Goal: Information Seeking & Learning: Learn about a topic

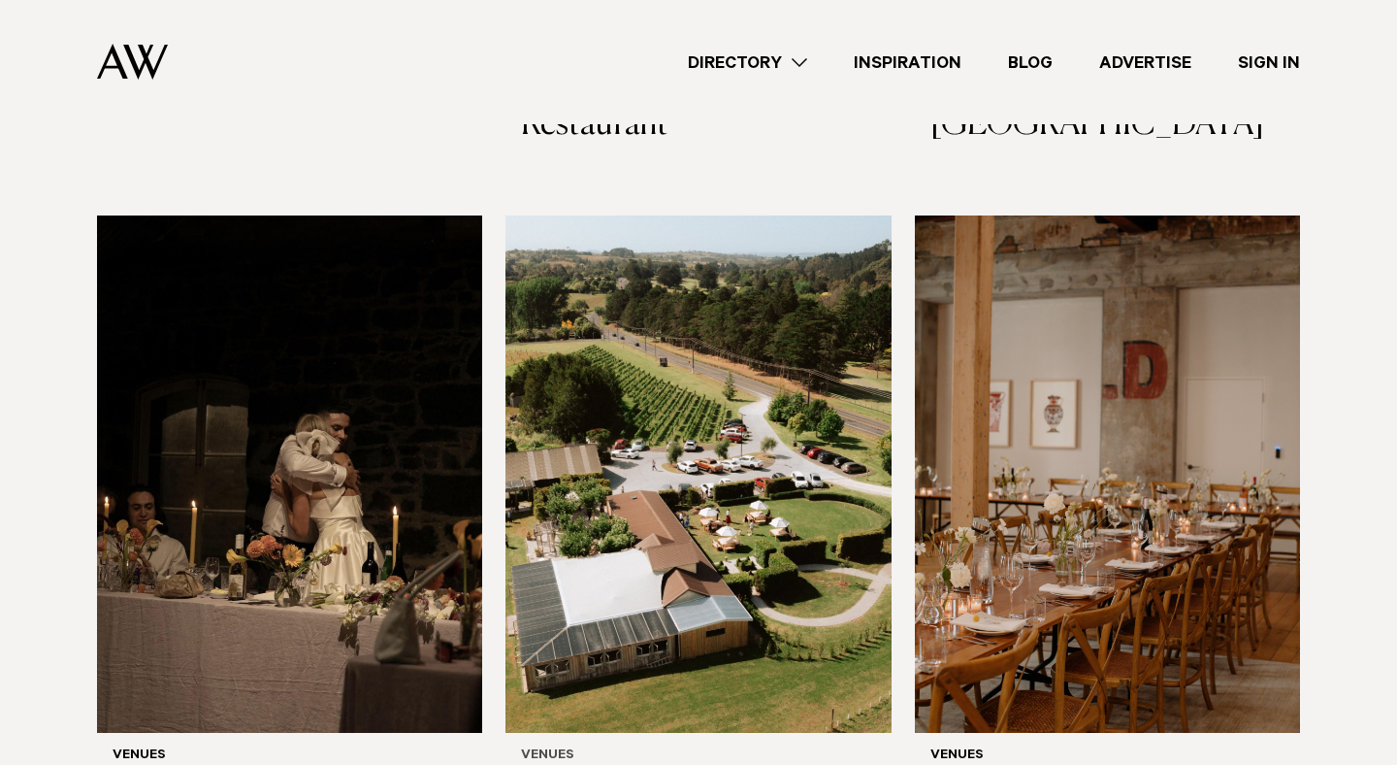
scroll to position [9515, 0]
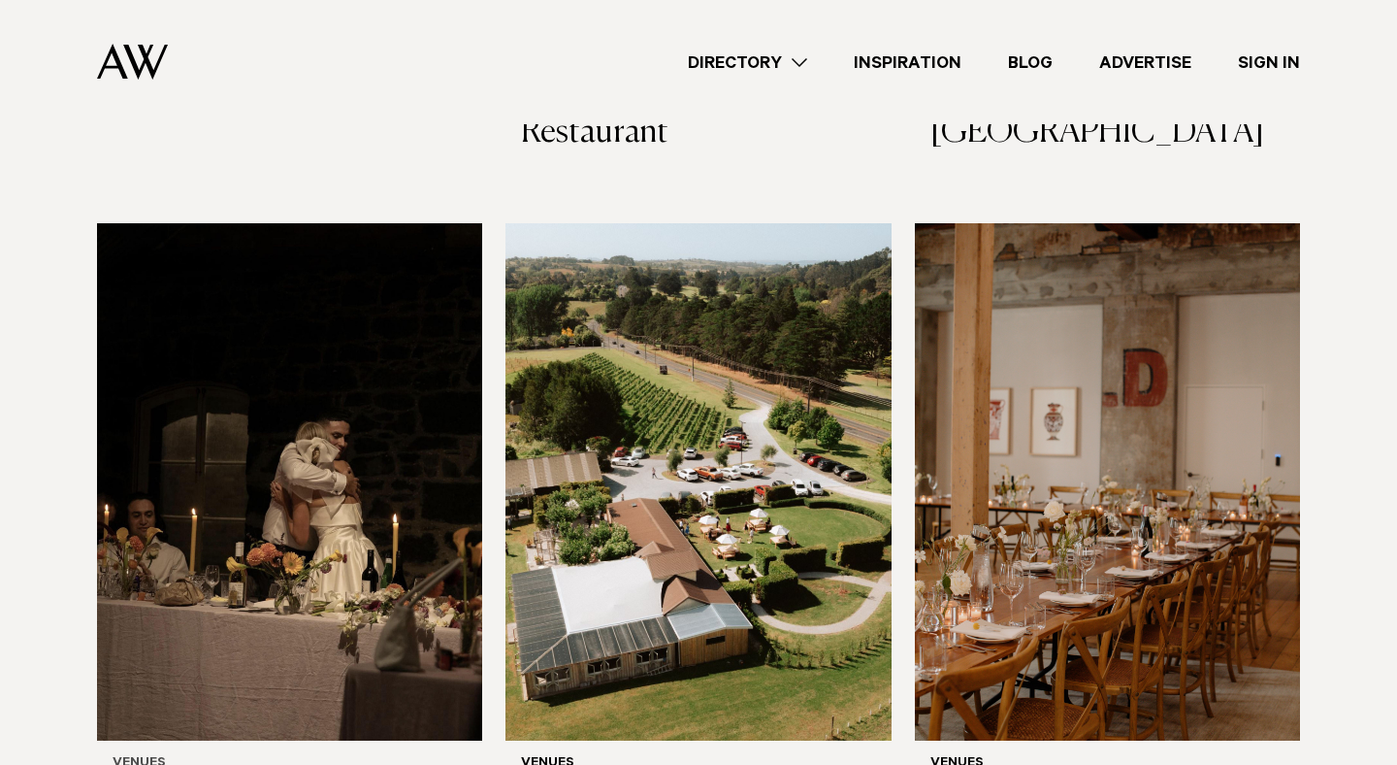
click at [385, 341] on img at bounding box center [289, 481] width 385 height 517
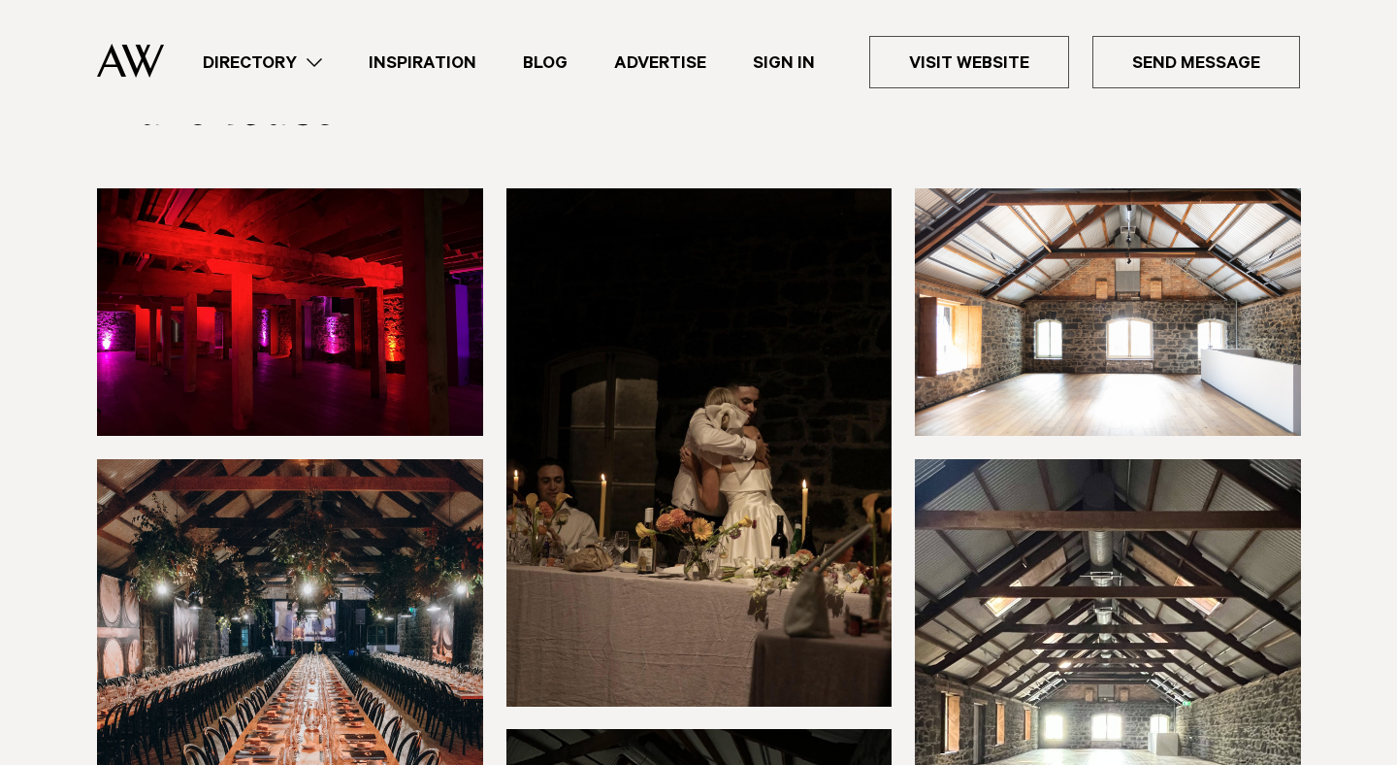
scroll to position [244, 0]
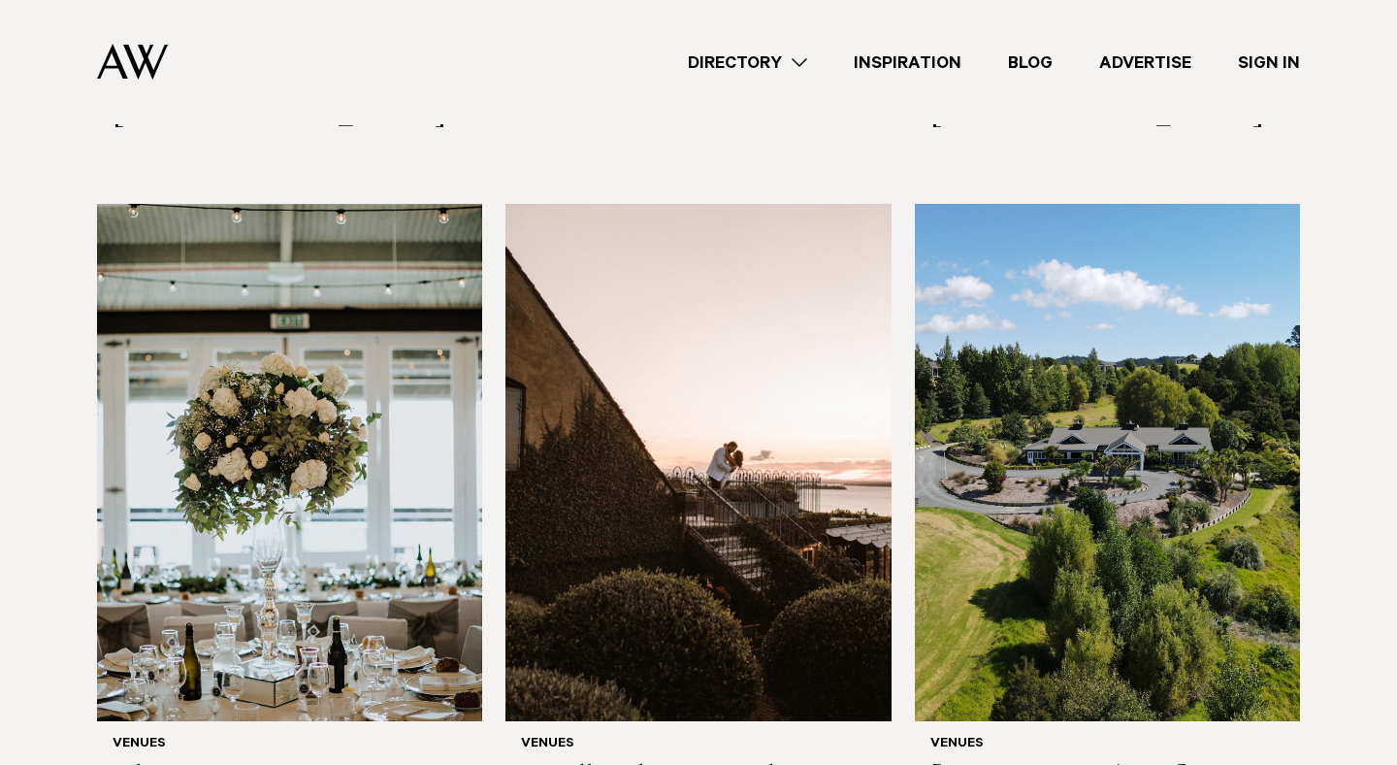
scroll to position [8842, 0]
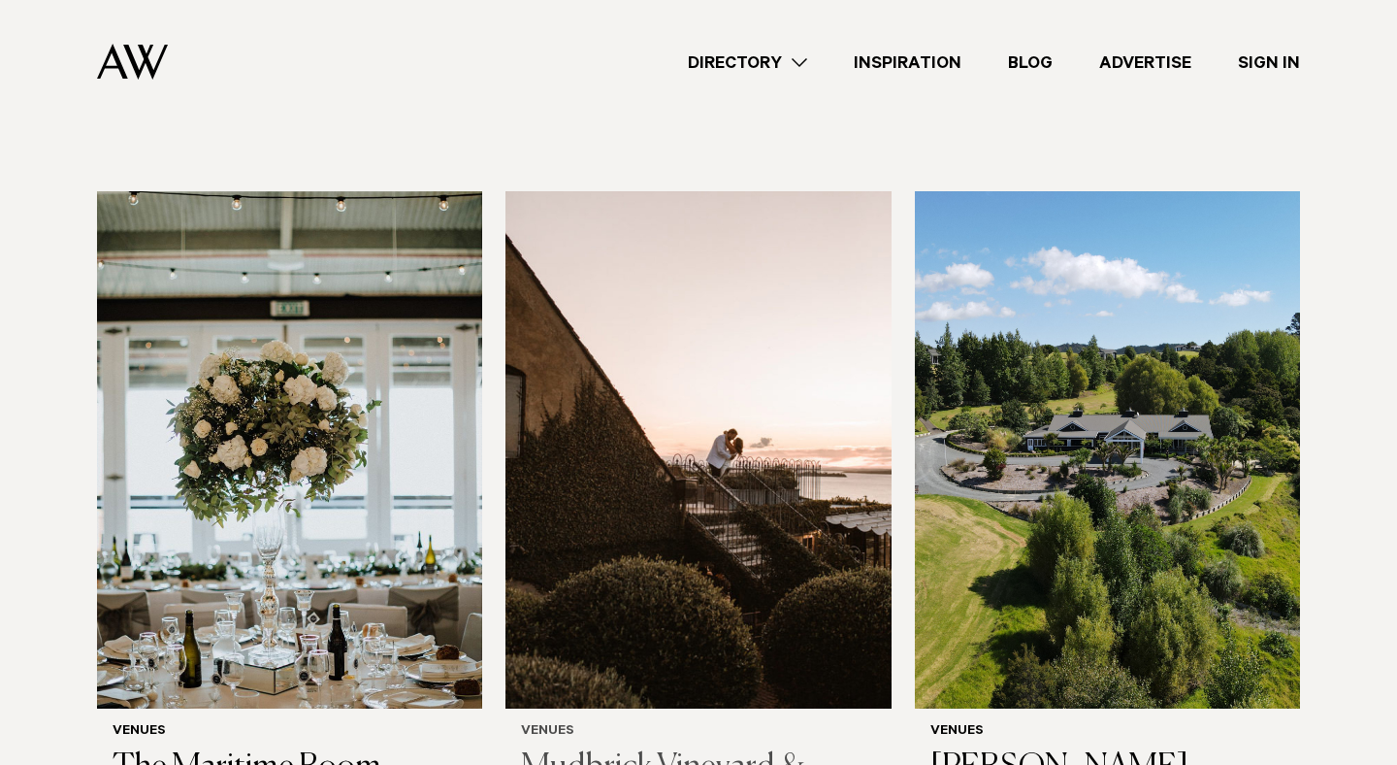
click at [691, 367] on img at bounding box center [698, 449] width 385 height 517
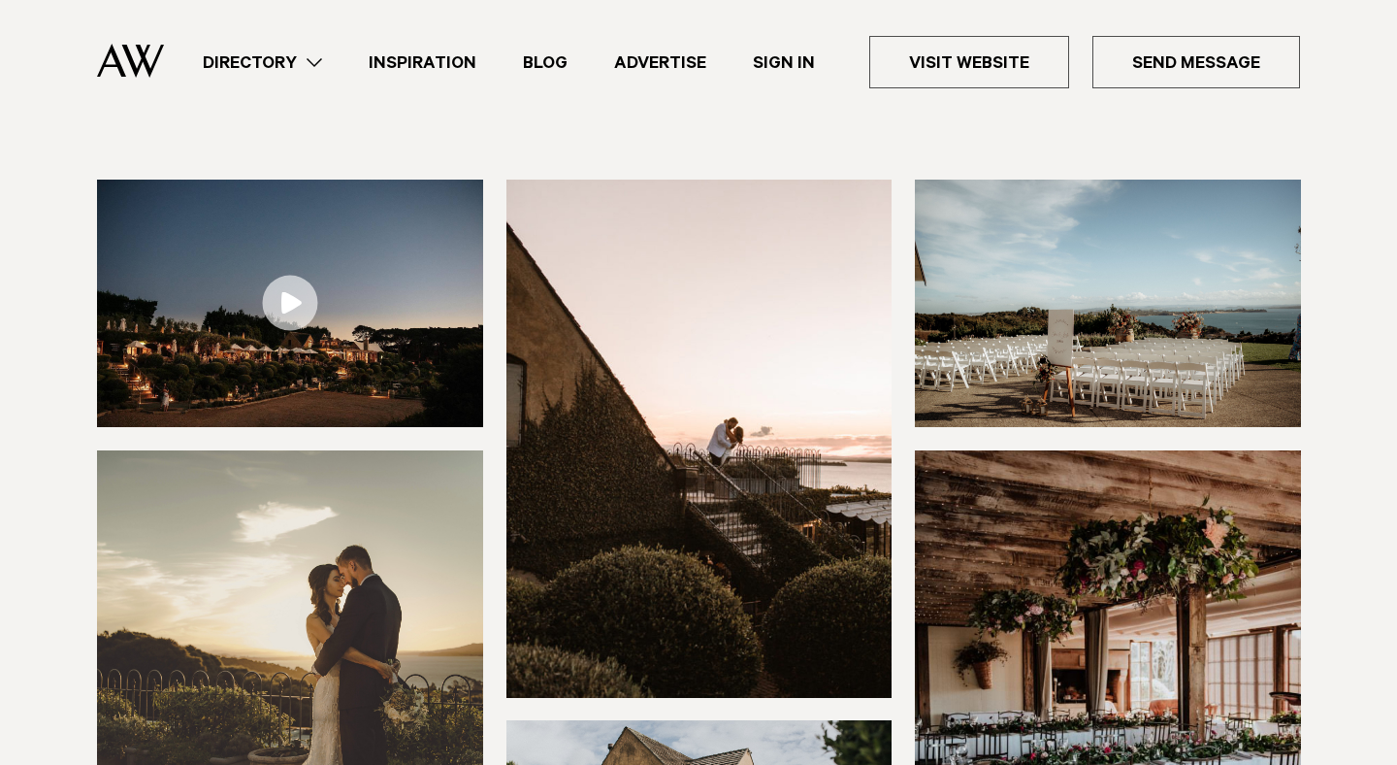
scroll to position [235, 0]
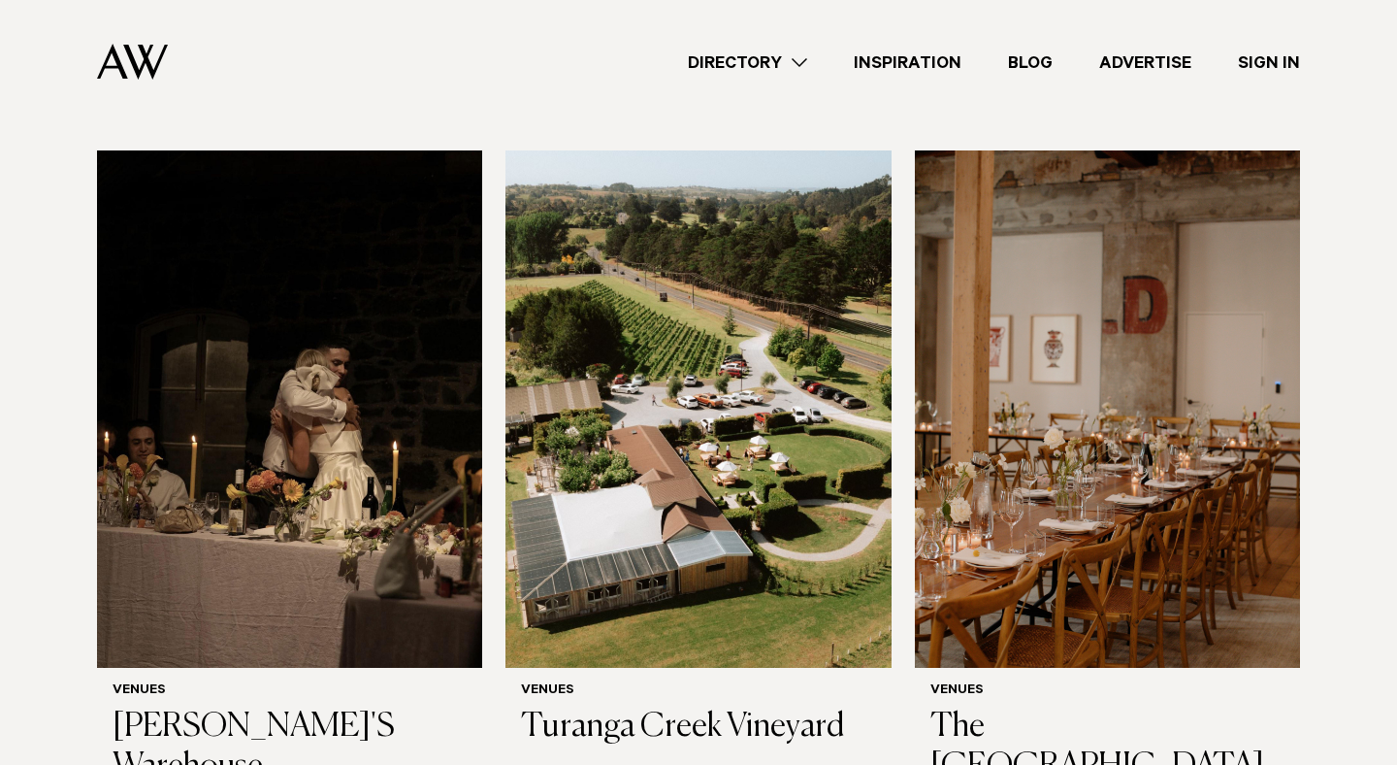
scroll to position [9591, 0]
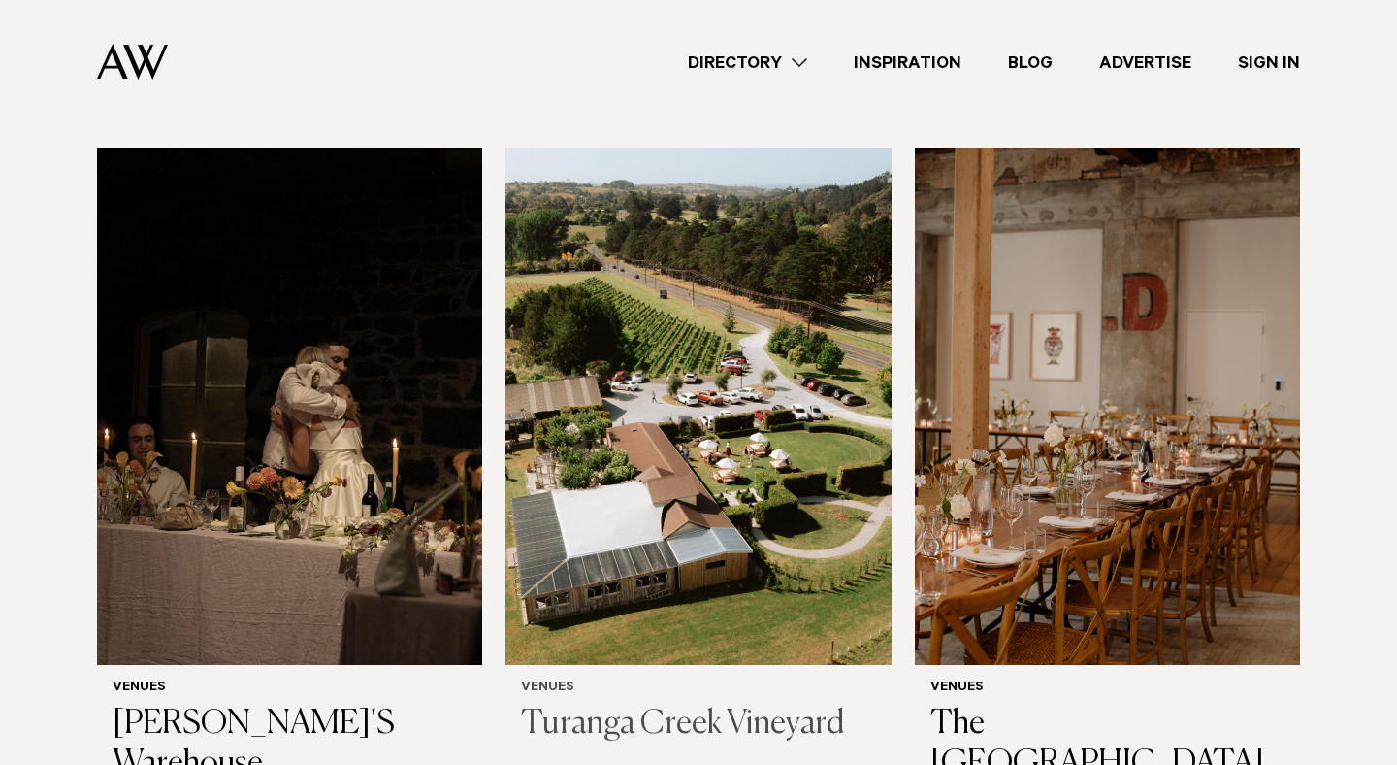
click at [713, 424] on img at bounding box center [698, 406] width 385 height 517
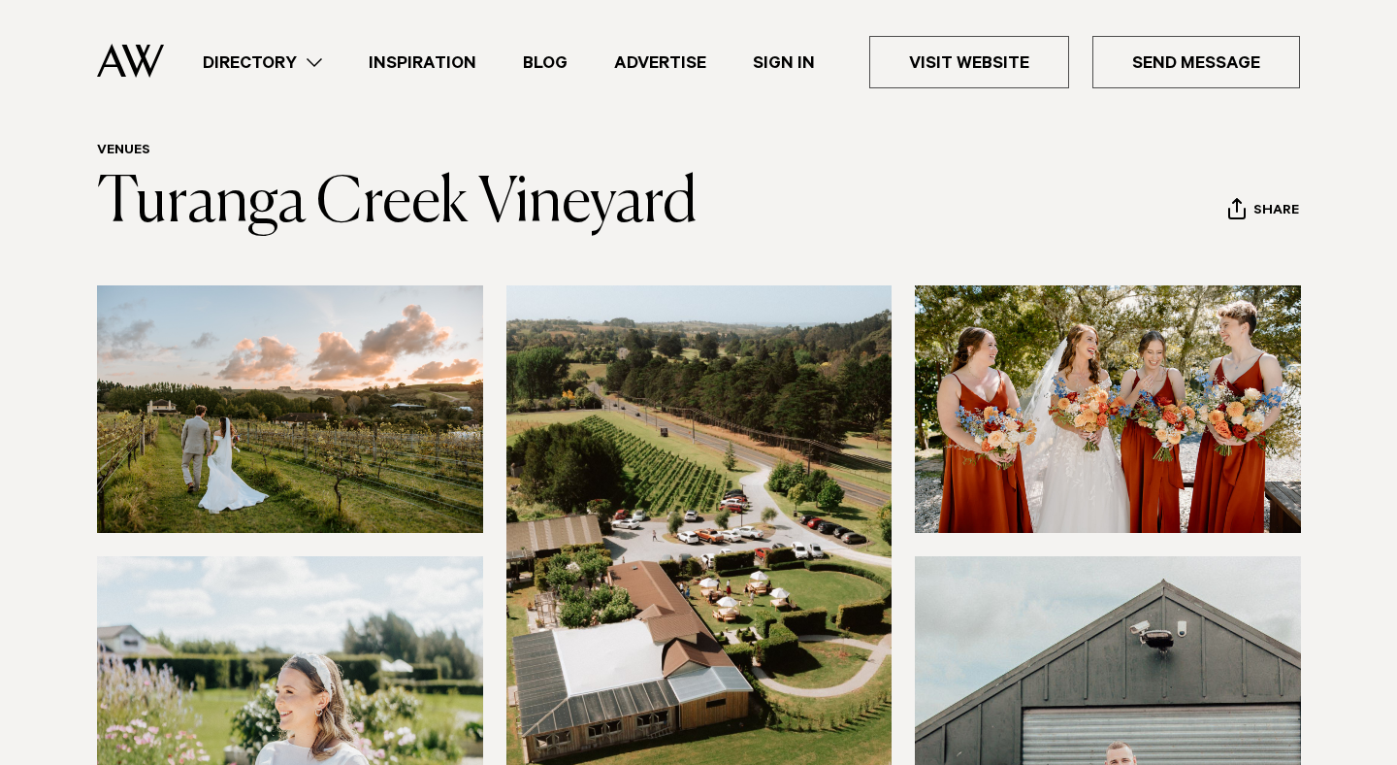
scroll to position [60, 0]
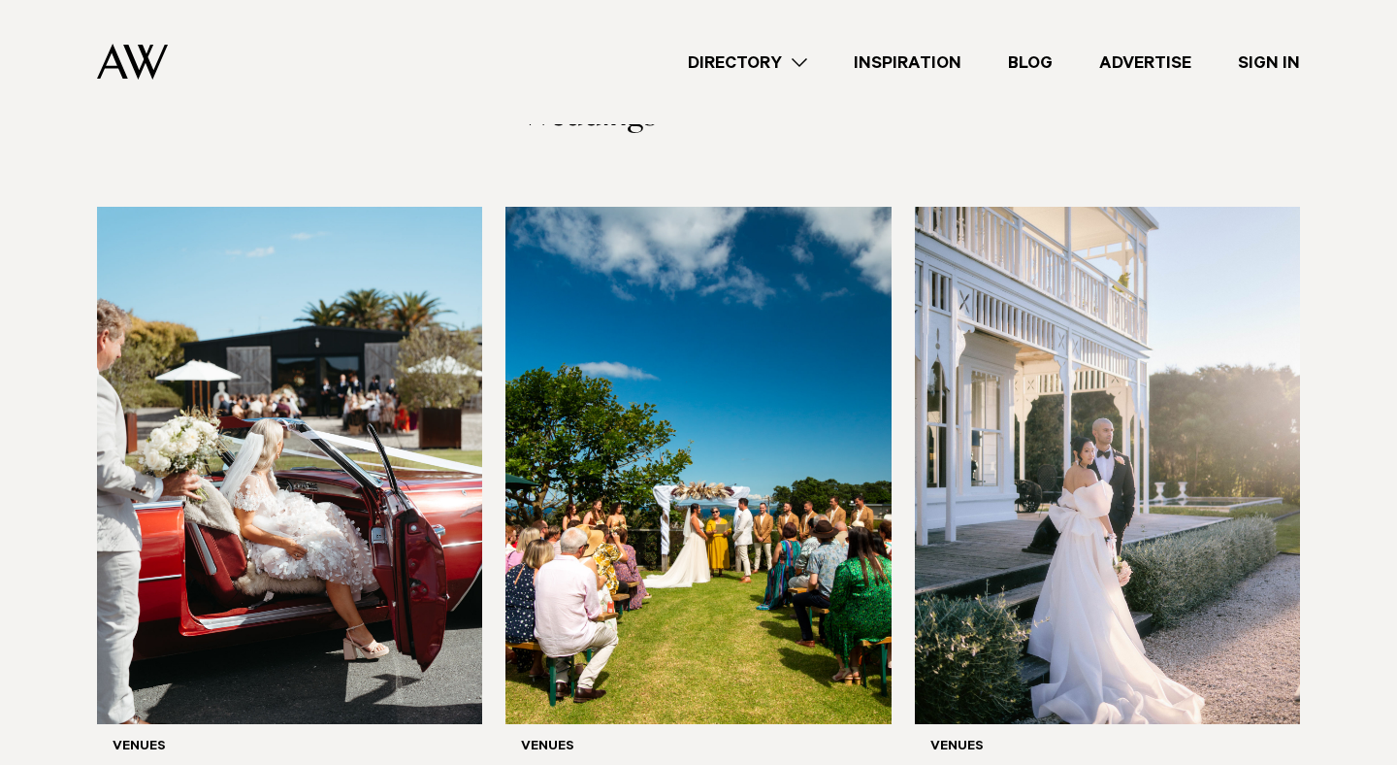
scroll to position [6782, 0]
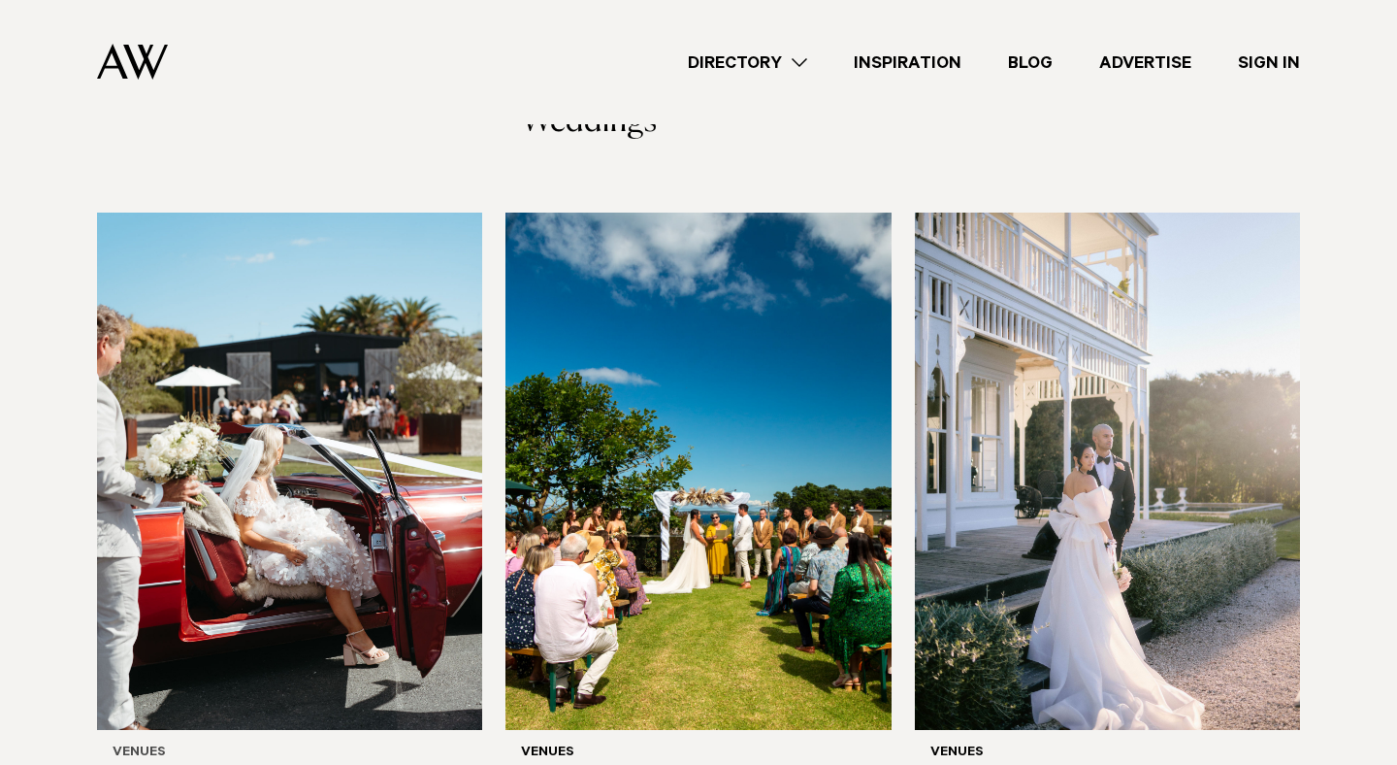
click at [373, 491] on img at bounding box center [289, 471] width 385 height 517
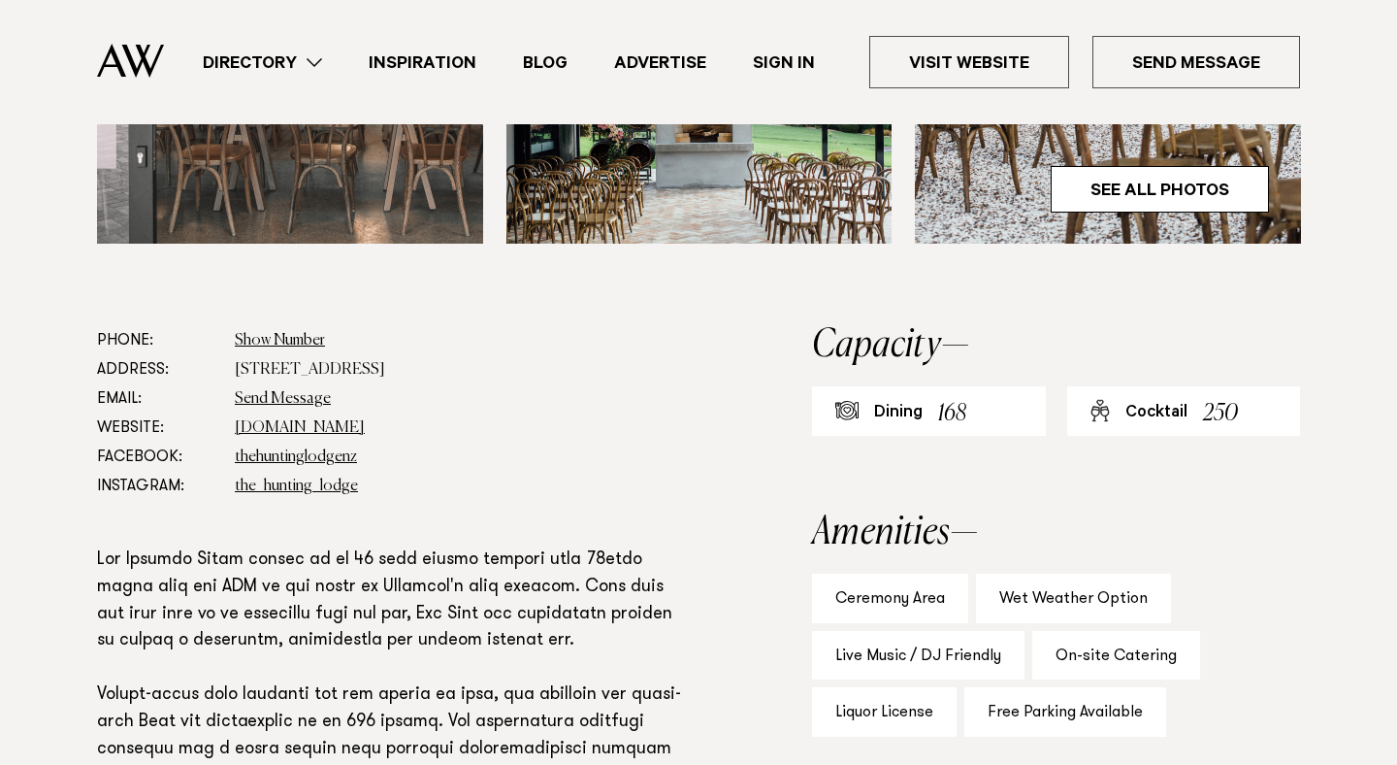
scroll to position [975, 0]
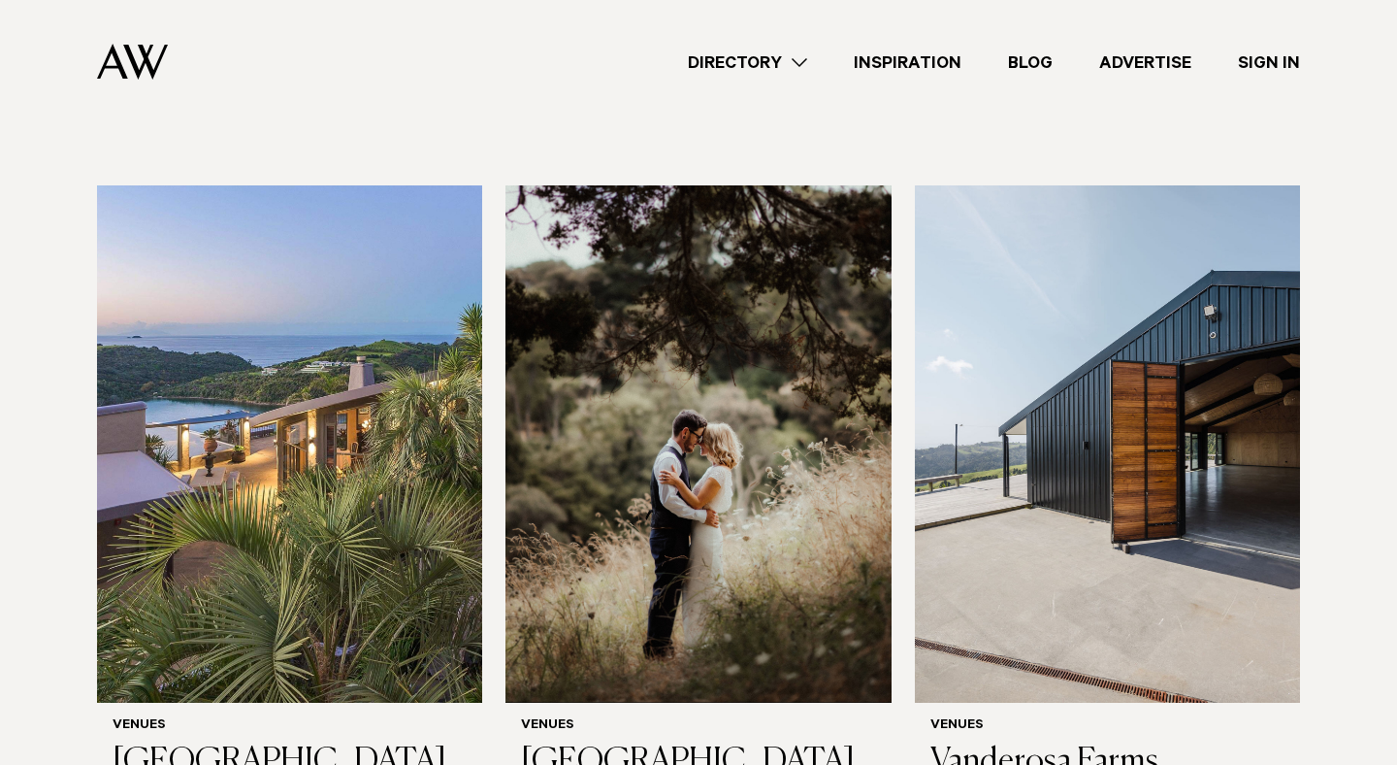
scroll to position [5434, 0]
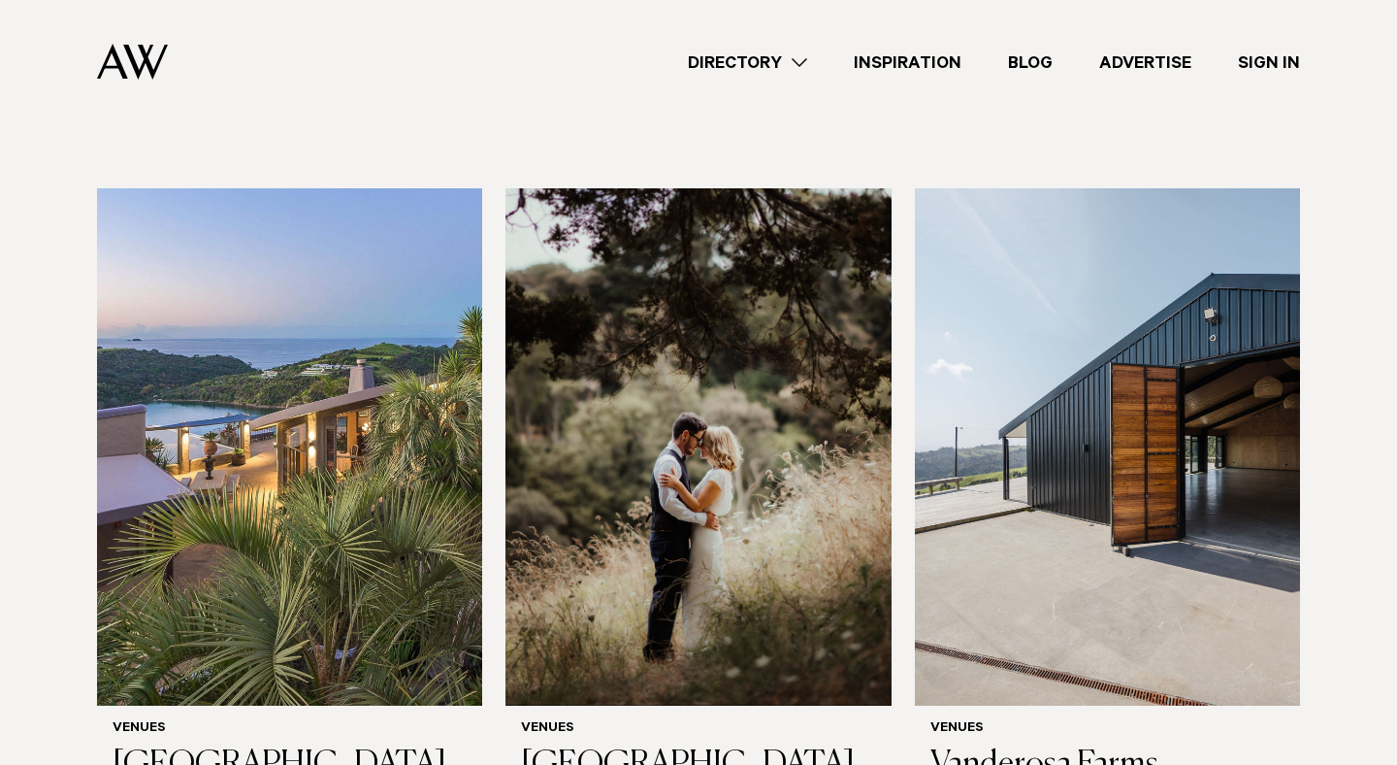
click at [830, 439] on img at bounding box center [698, 446] width 385 height 517
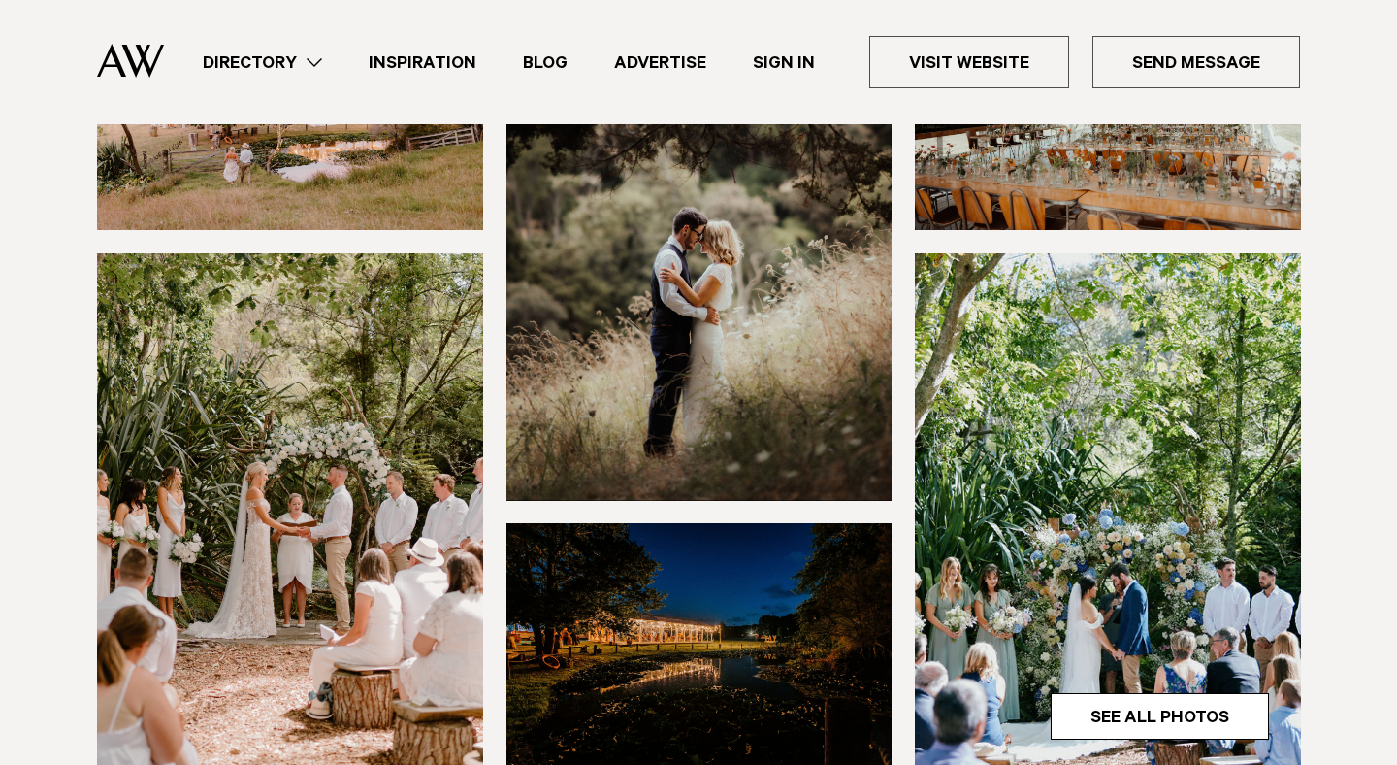
scroll to position [181, 0]
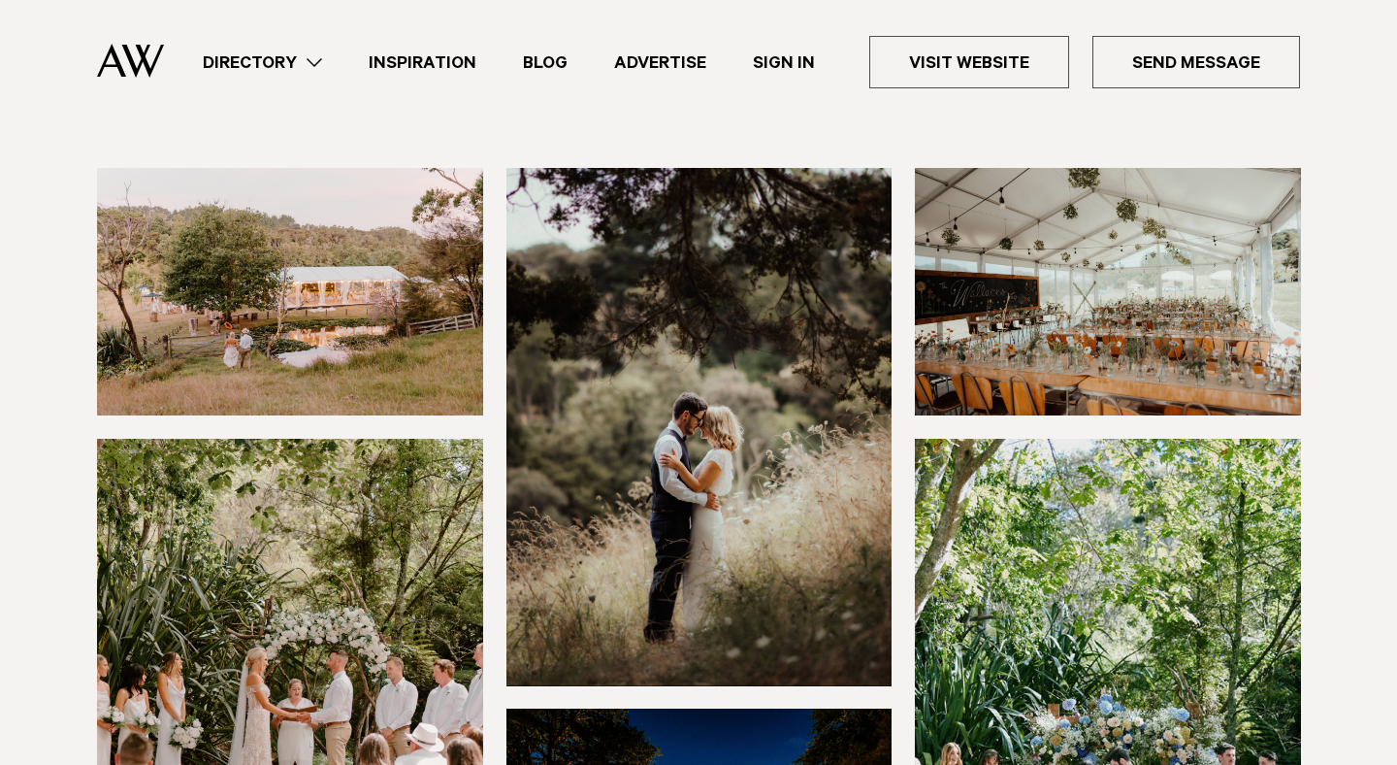
click at [332, 337] on img at bounding box center [290, 291] width 386 height 247
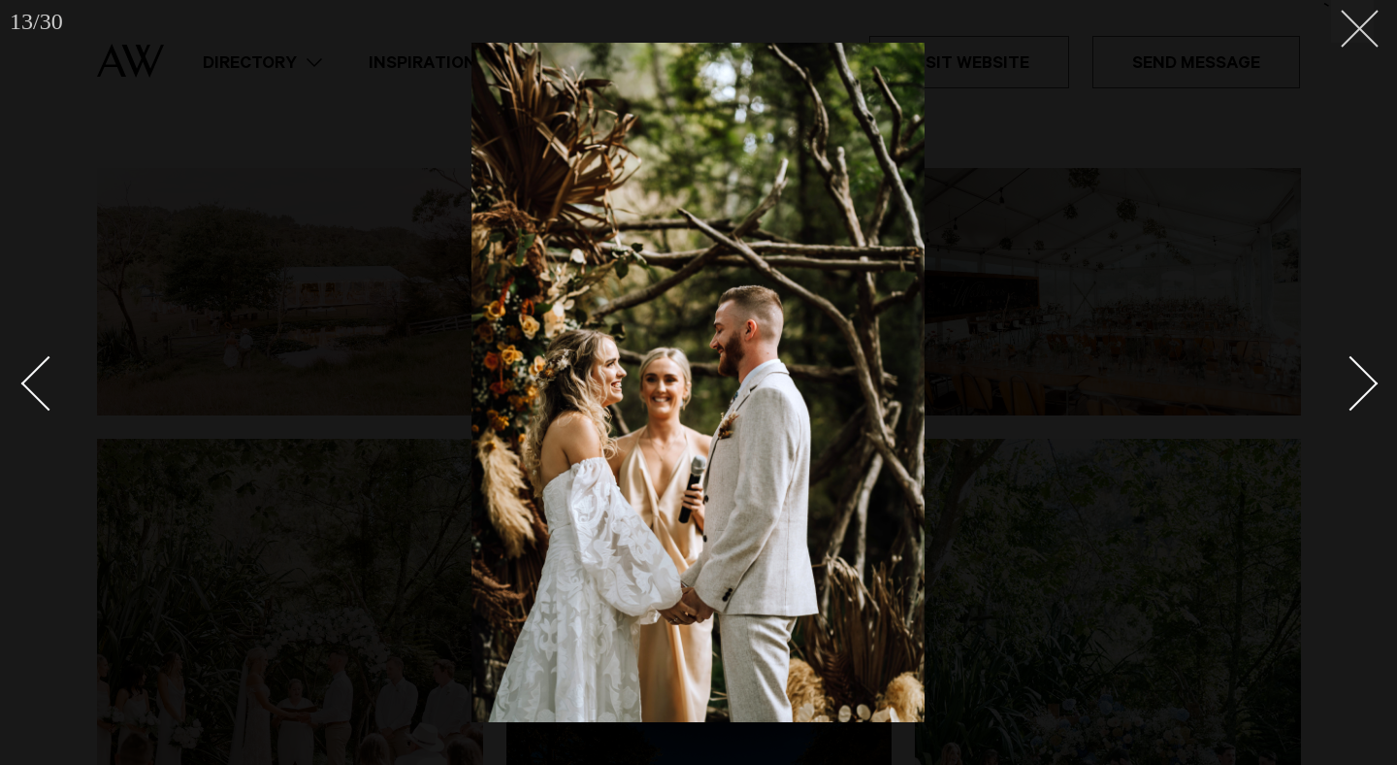
click at [1344, 35] on button at bounding box center [1352, 21] width 43 height 43
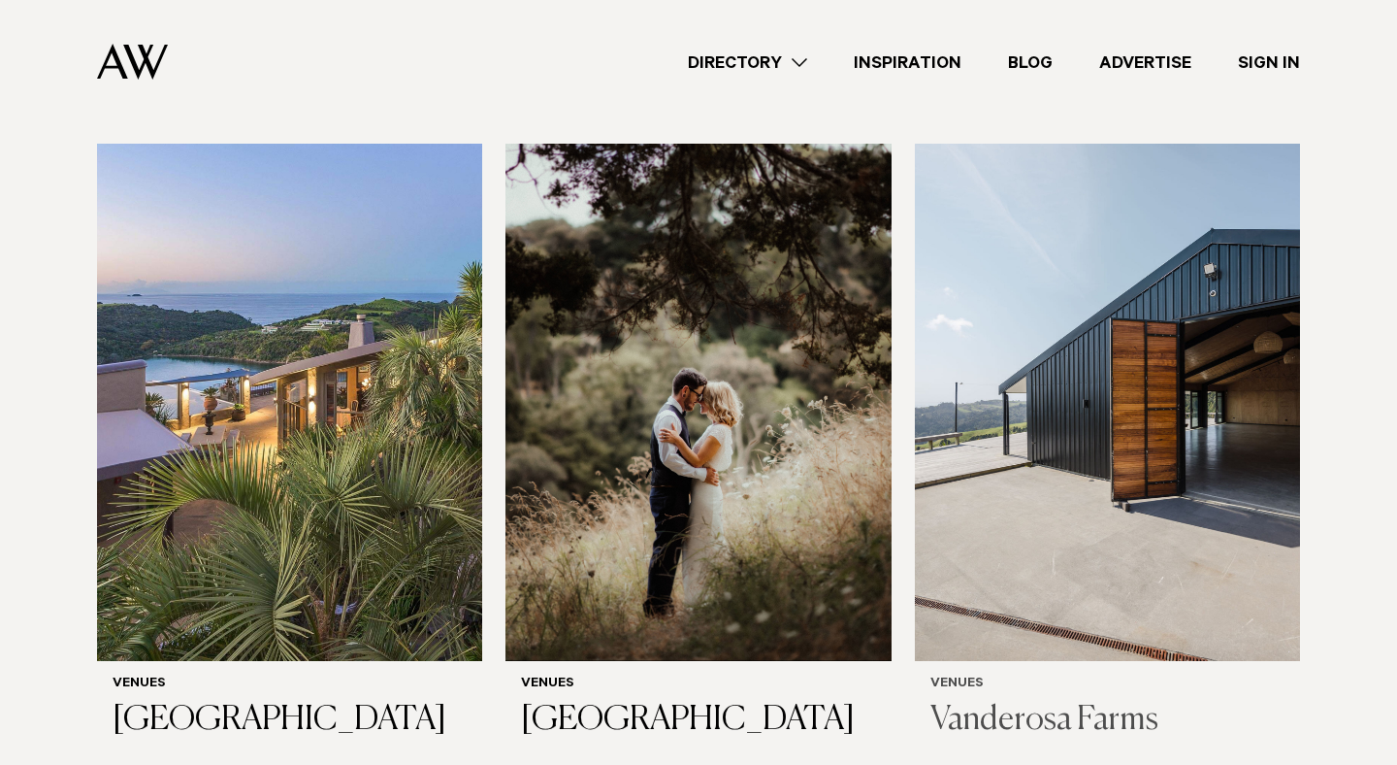
scroll to position [5477, 0]
click at [1045, 370] on img at bounding box center [1107, 403] width 385 height 517
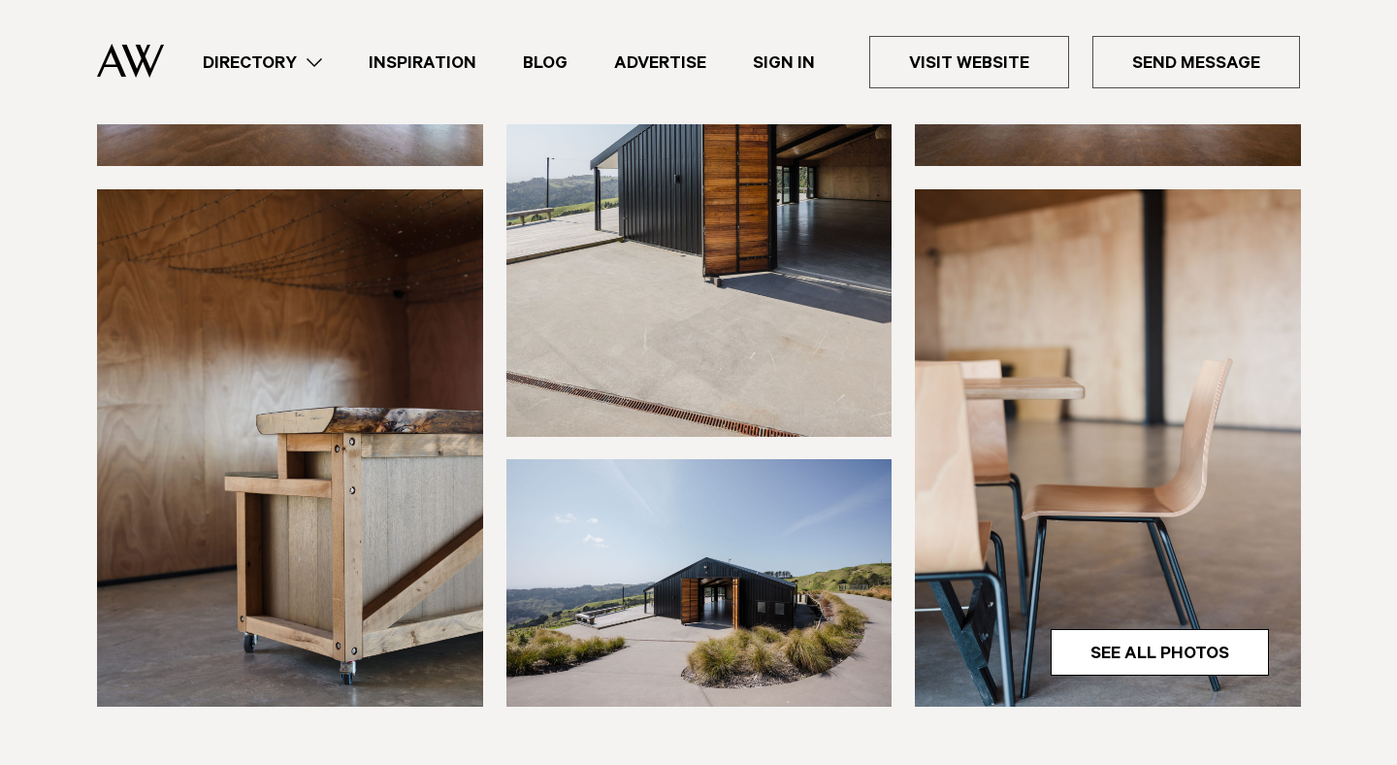
scroll to position [436, 0]
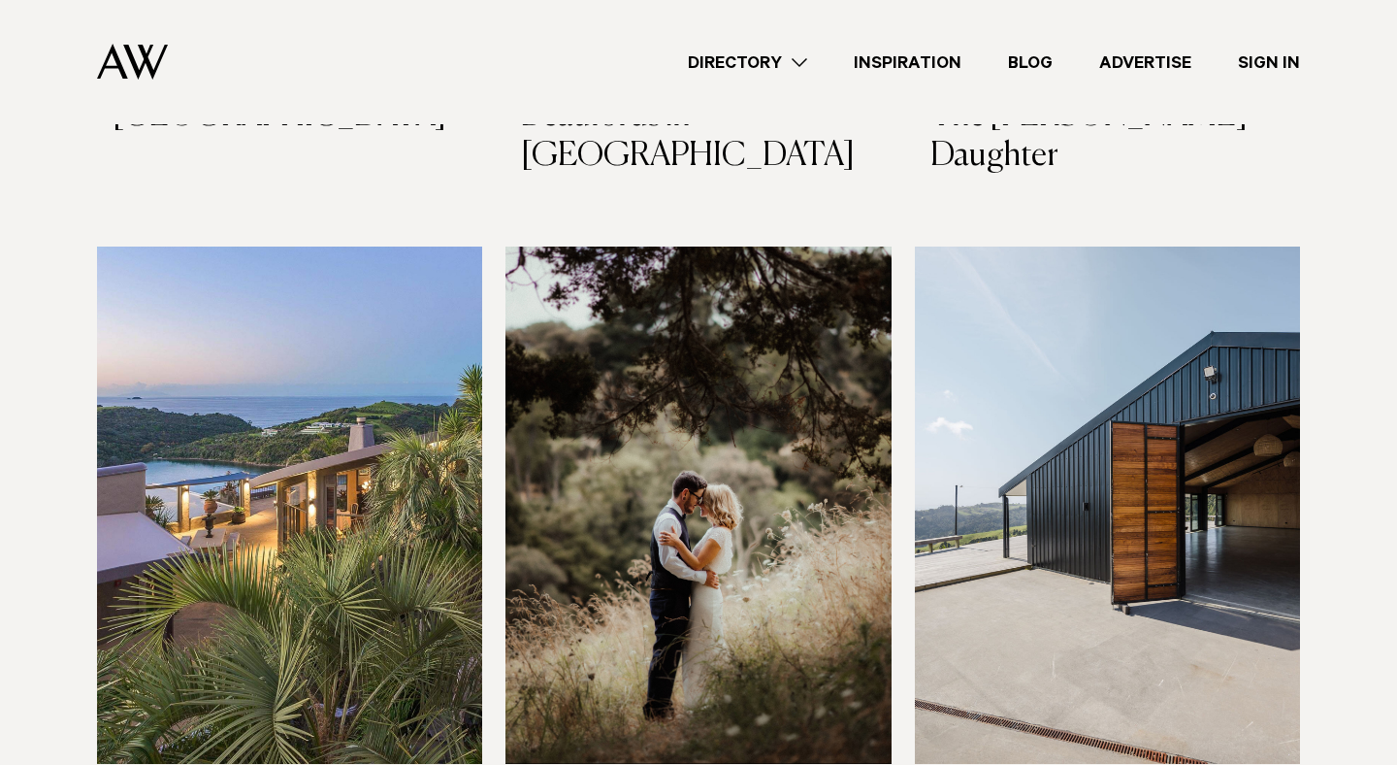
scroll to position [5374, 0]
click at [1044, 444] on img at bounding box center [1107, 505] width 385 height 517
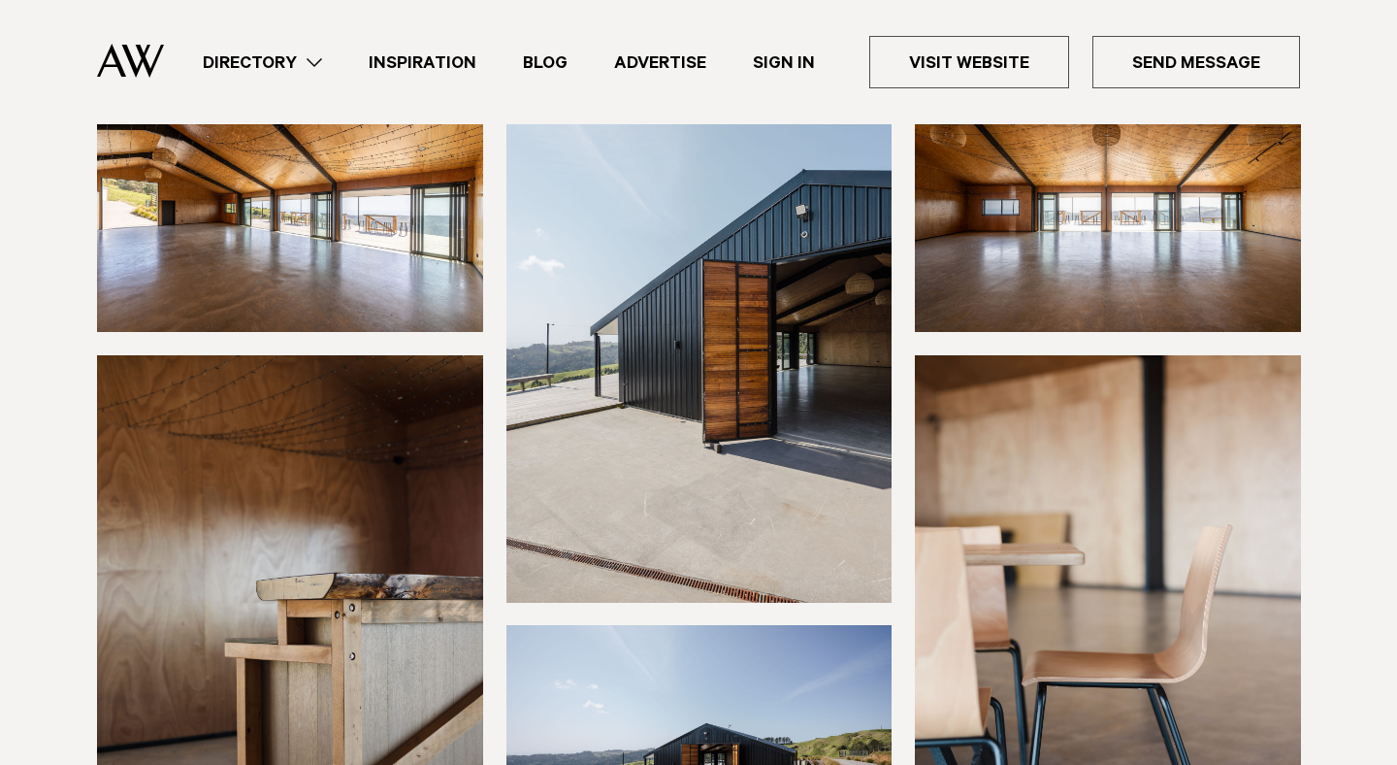
scroll to position [266, 0]
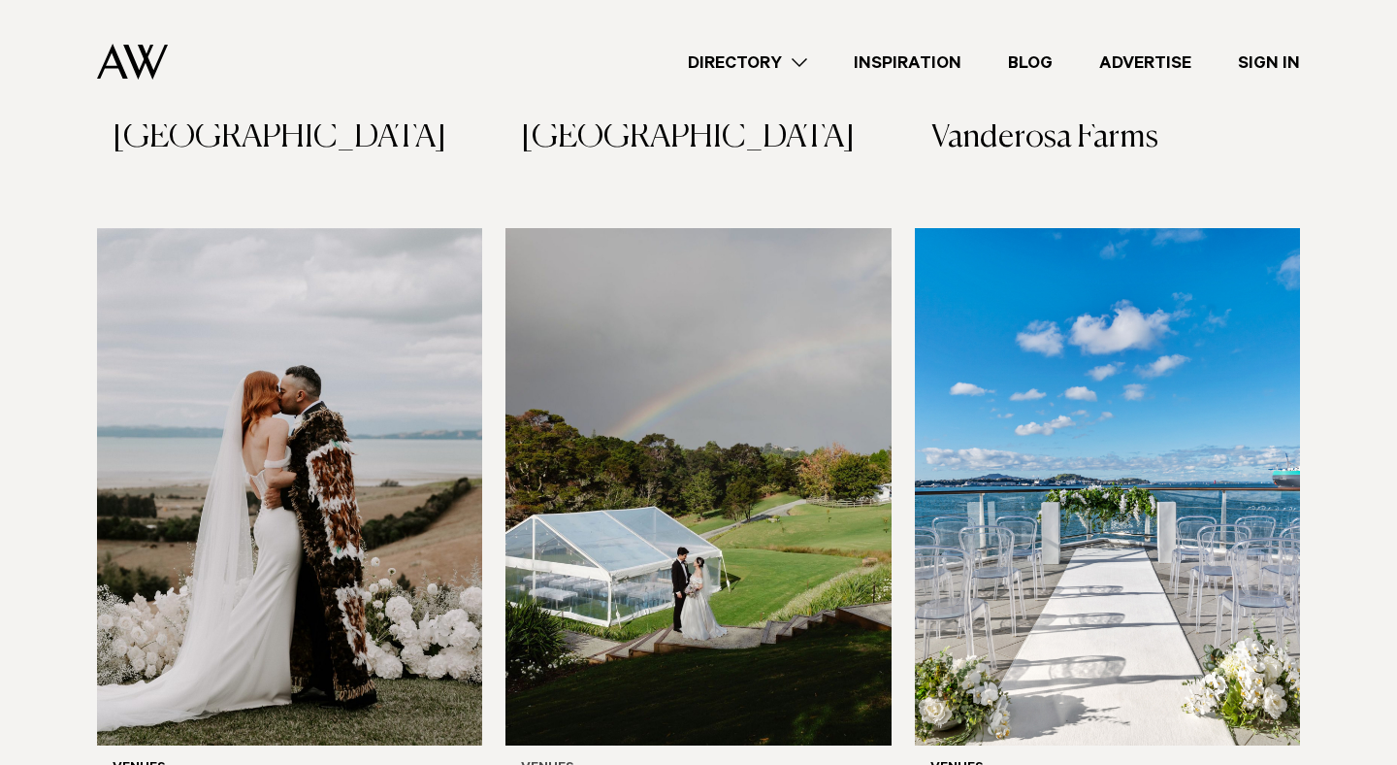
scroll to position [6062, 0]
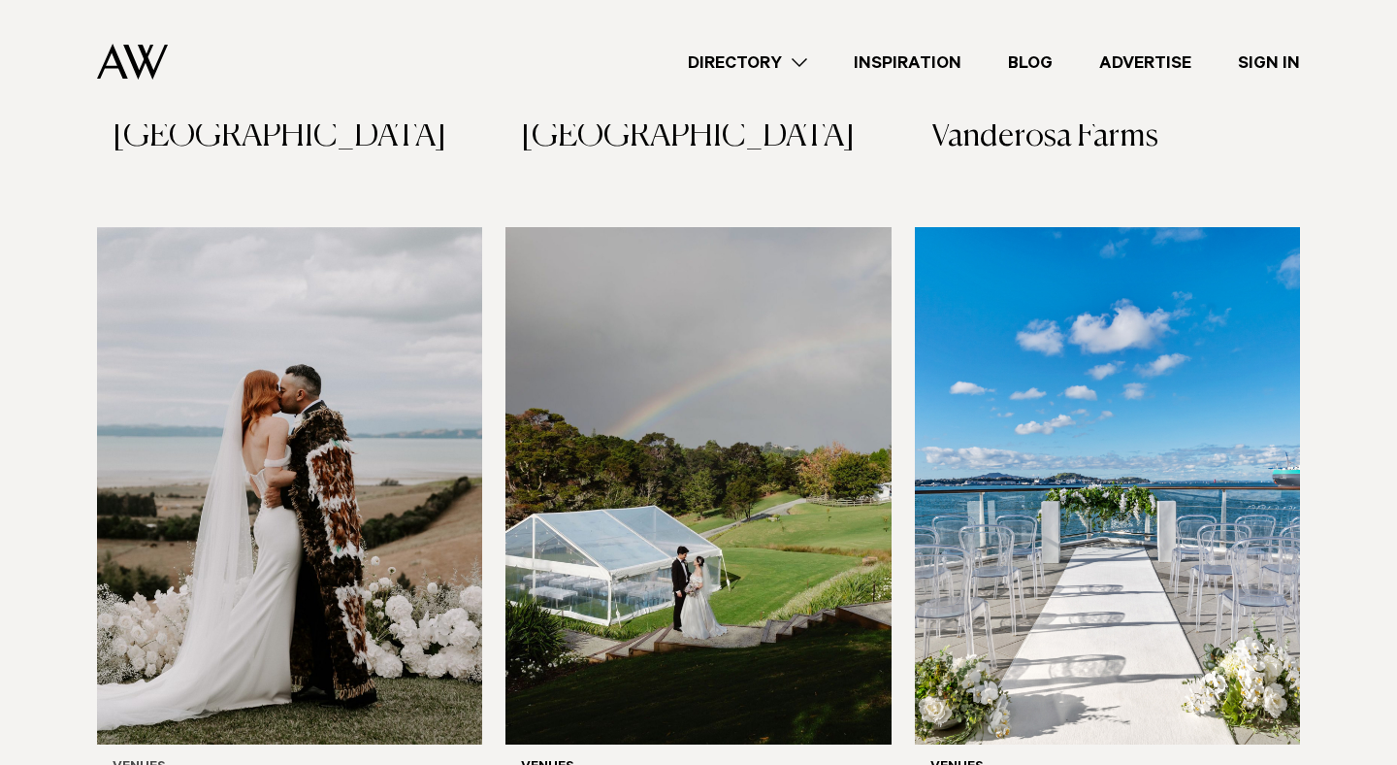
click at [434, 322] on img at bounding box center [289, 485] width 385 height 517
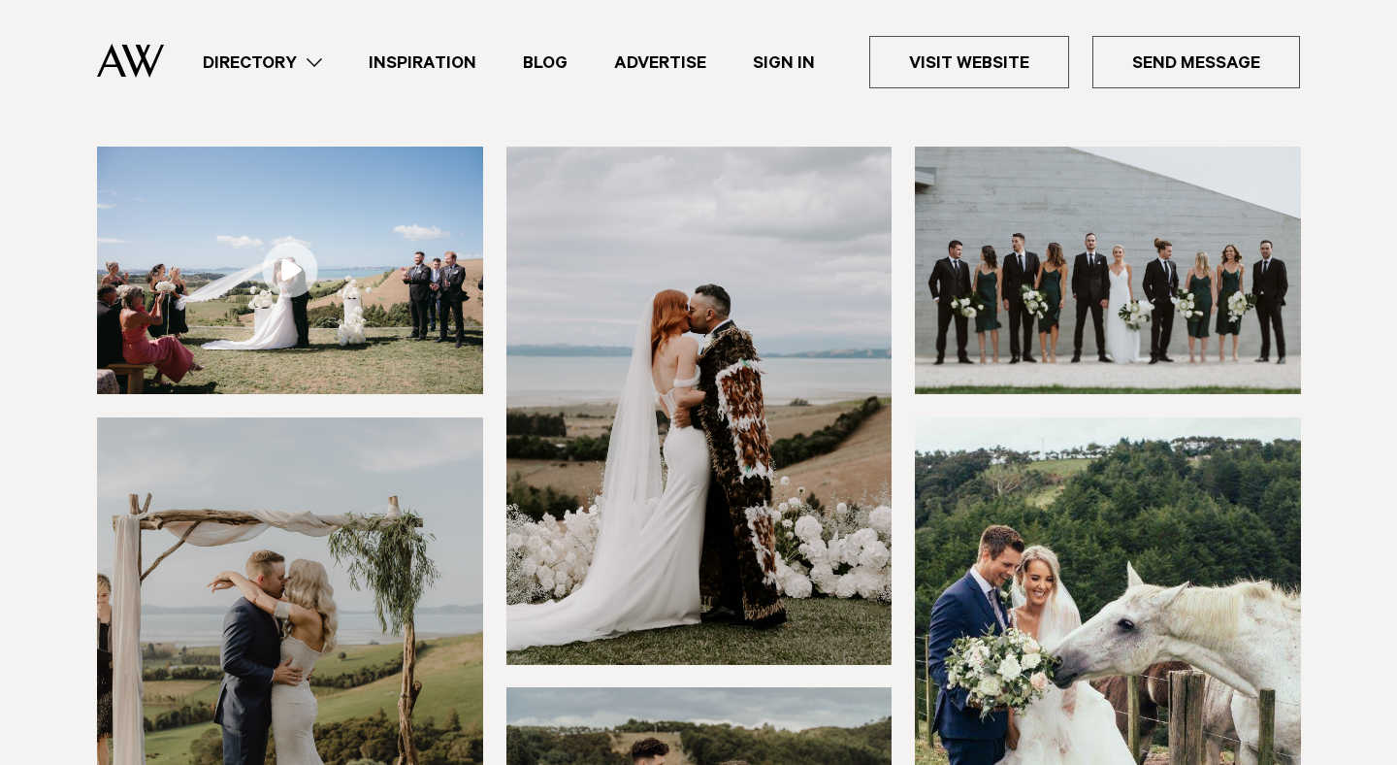
scroll to position [204, 0]
click at [431, 322] on img at bounding box center [290, 269] width 386 height 247
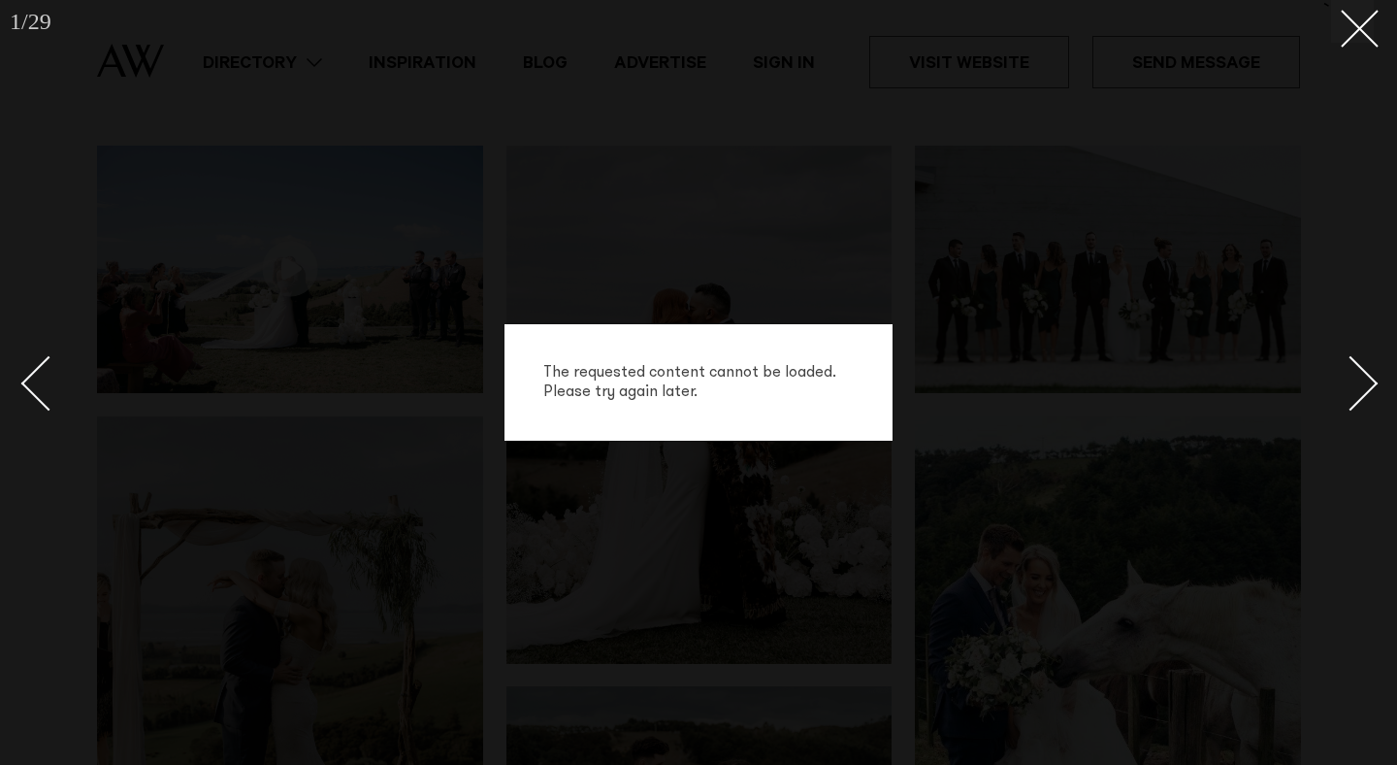
click at [431, 322] on div "The requested content cannot be loaded. Please try again later." at bounding box center [698, 382] width 1397 height 765
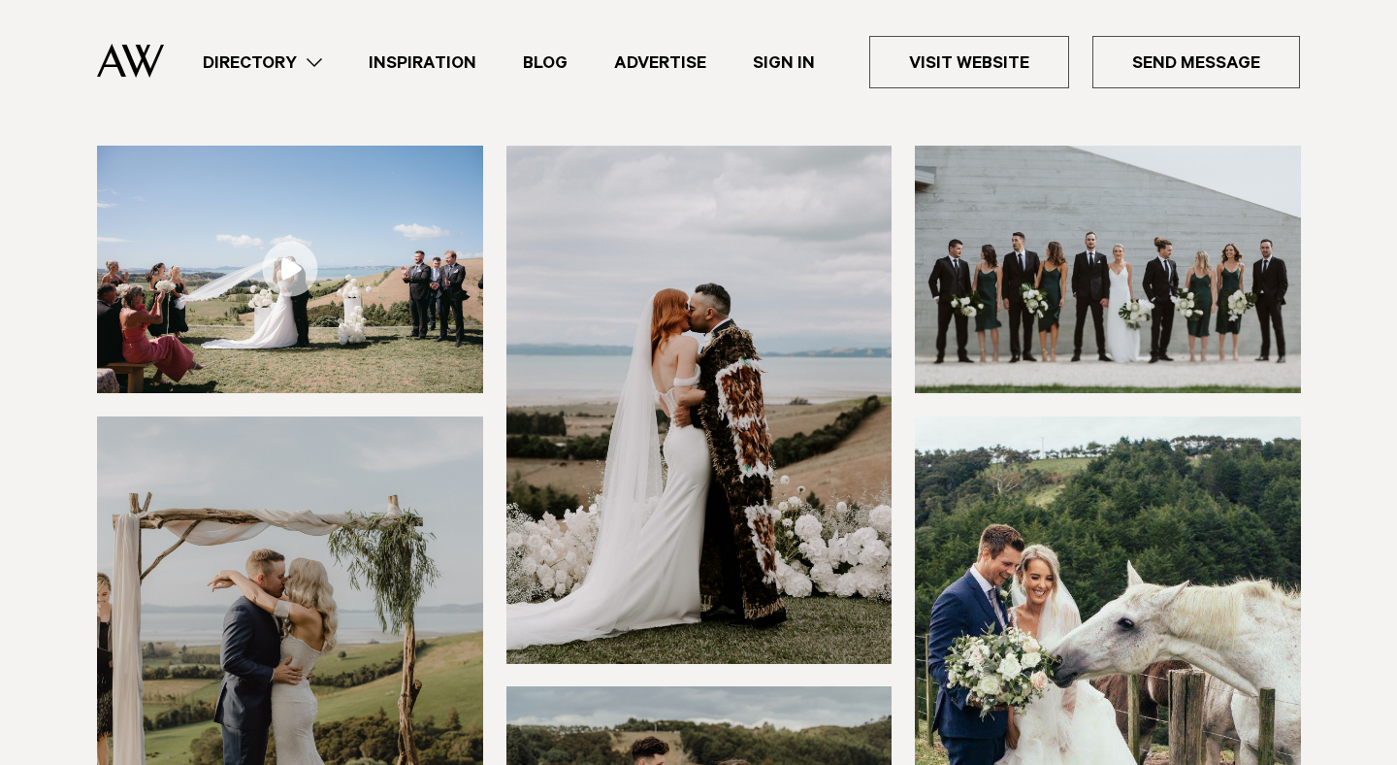
click at [634, 303] on img at bounding box center [700, 404] width 386 height 517
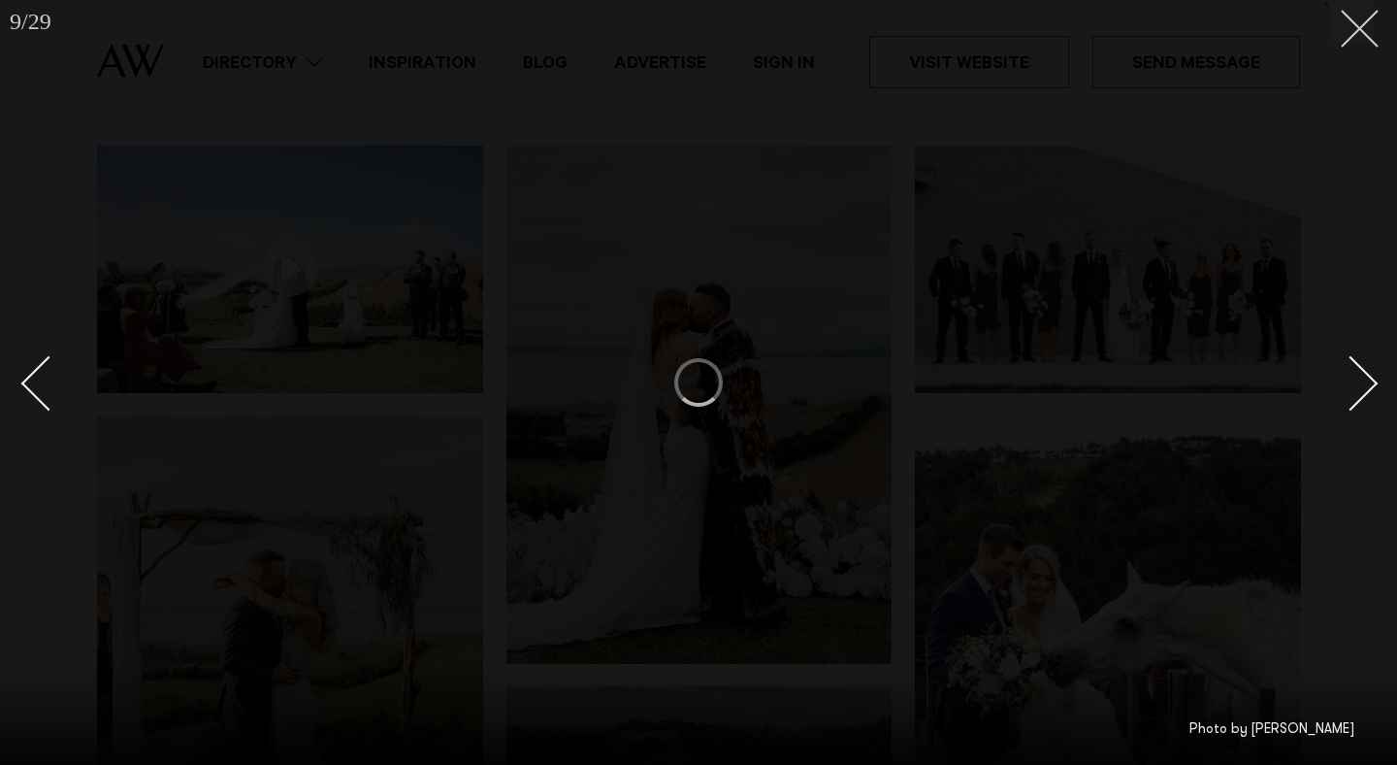
click at [1351, 29] on icon at bounding box center [1352, 21] width 23 height 23
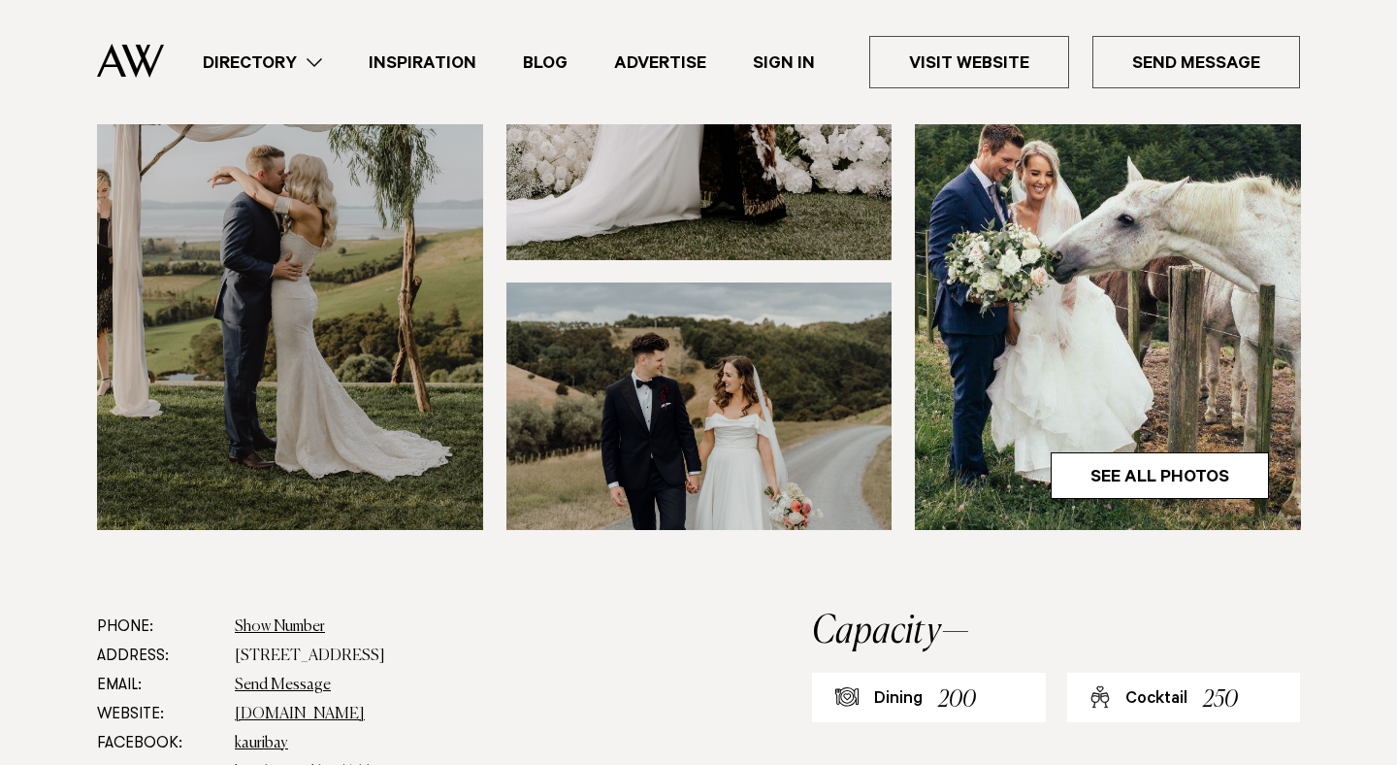
scroll to position [628, 0]
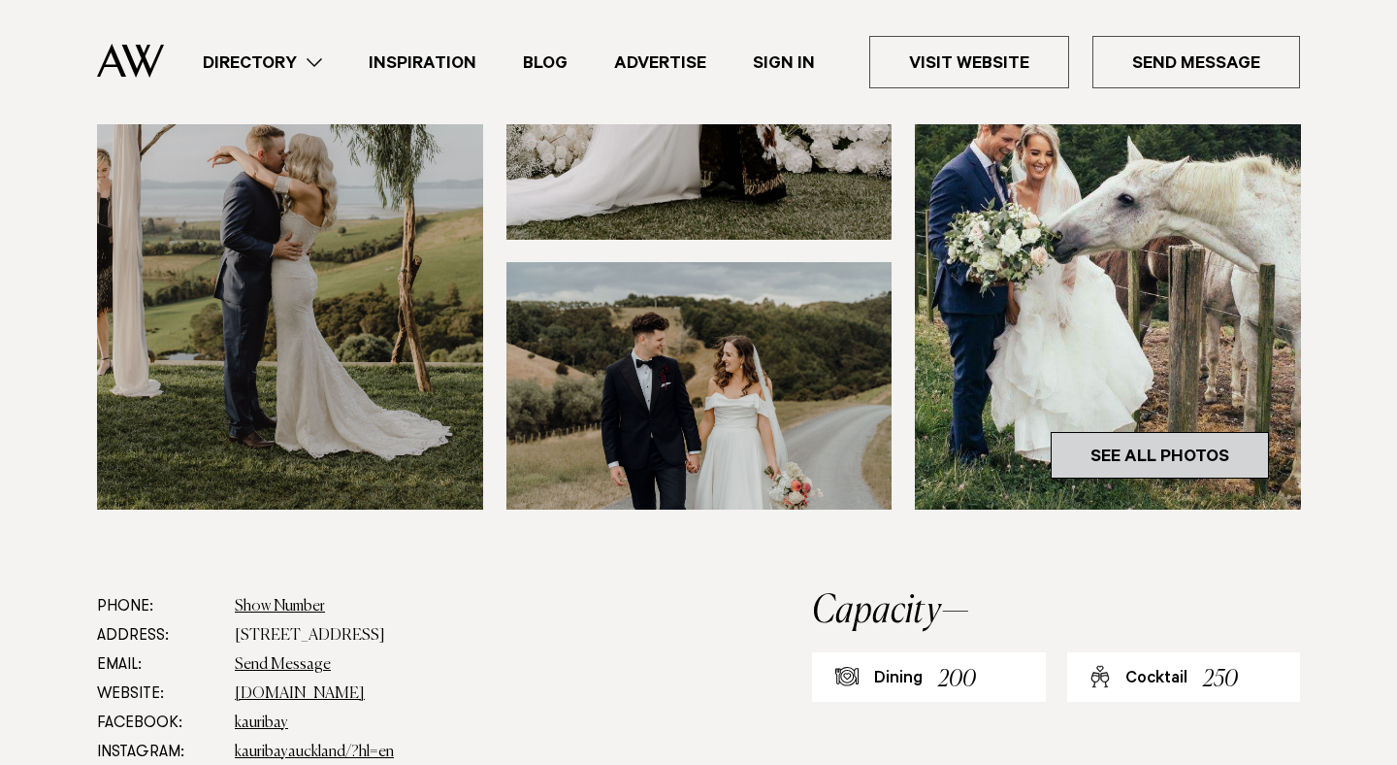
click at [1162, 463] on link "See All Photos" at bounding box center [1160, 455] width 218 height 47
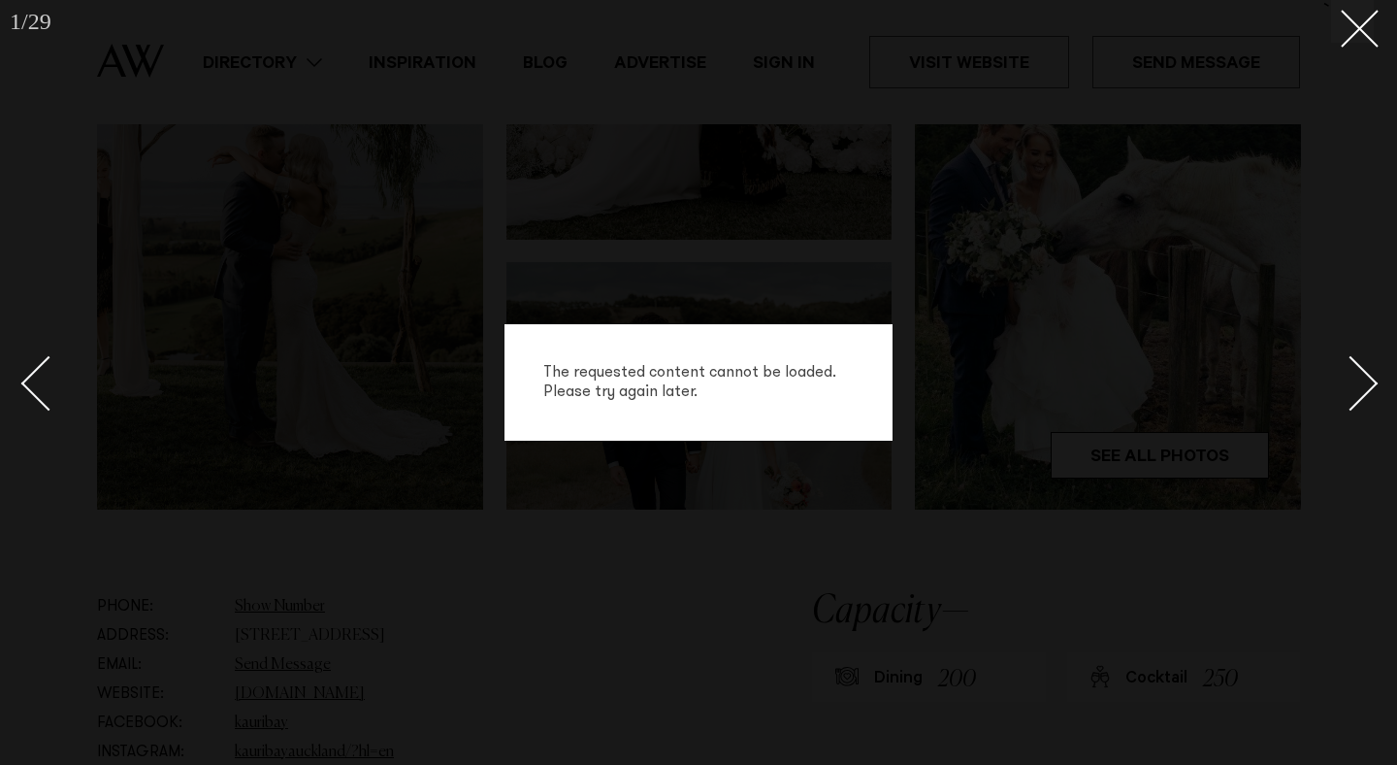
click at [783, 231] on div "The requested content cannot be loaded. Please try again later." at bounding box center [698, 382] width 1397 height 765
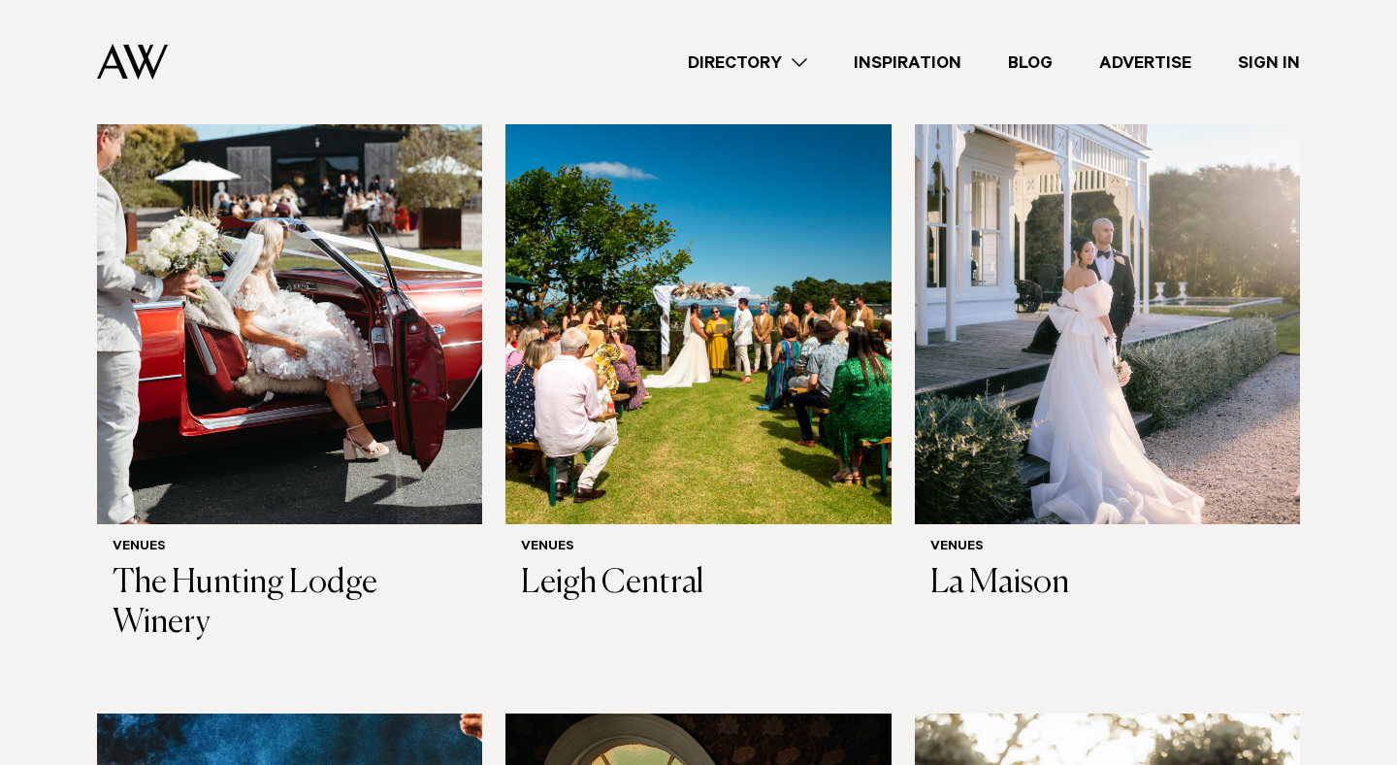
scroll to position [6983, 0]
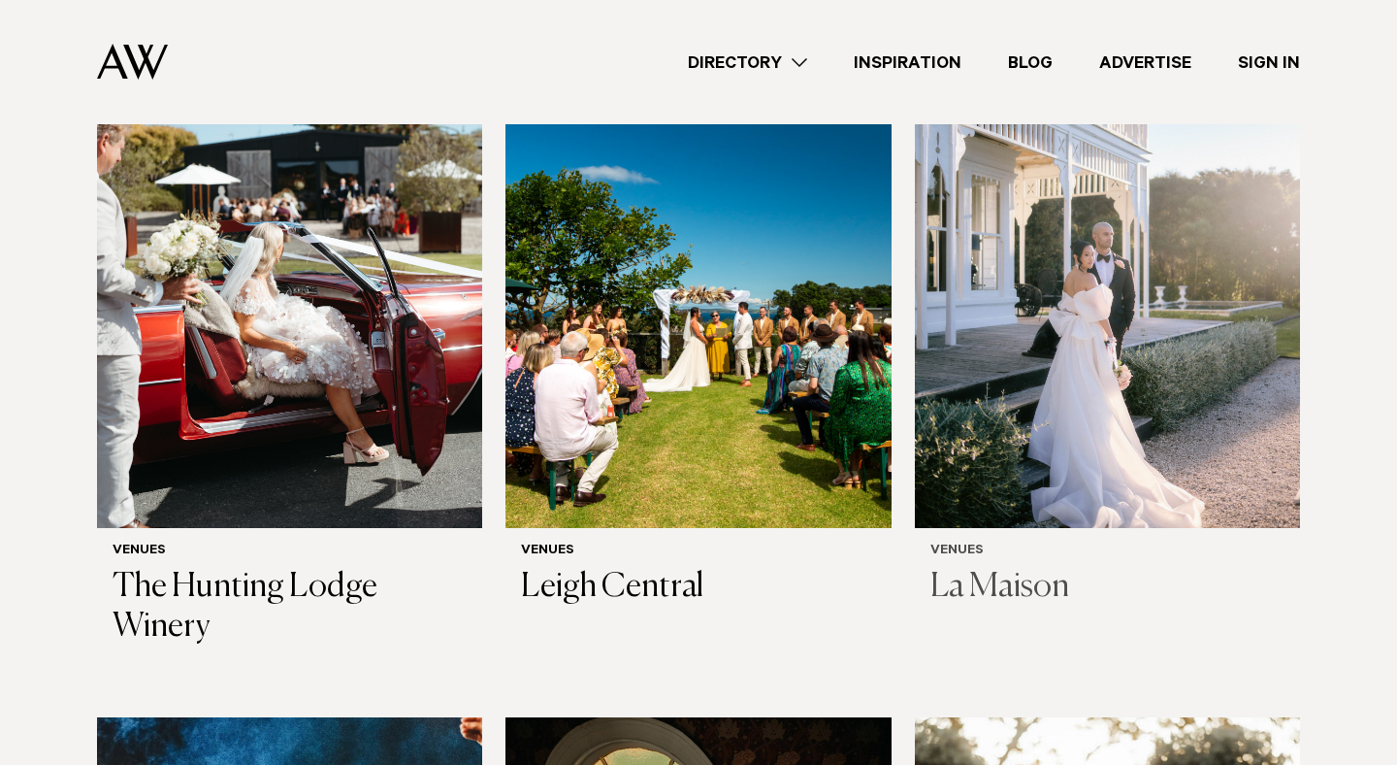
click at [1189, 256] on img at bounding box center [1107, 269] width 385 height 517
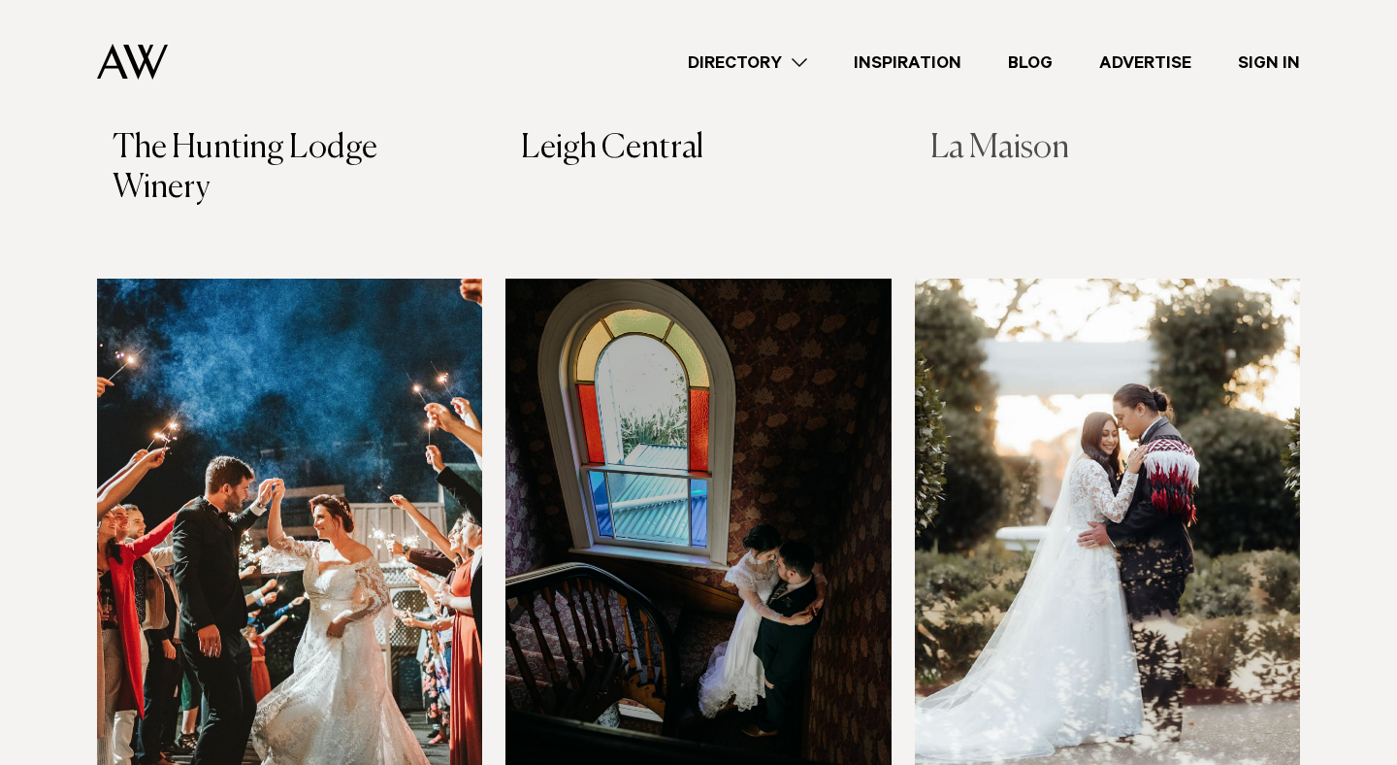
scroll to position [7436, 0]
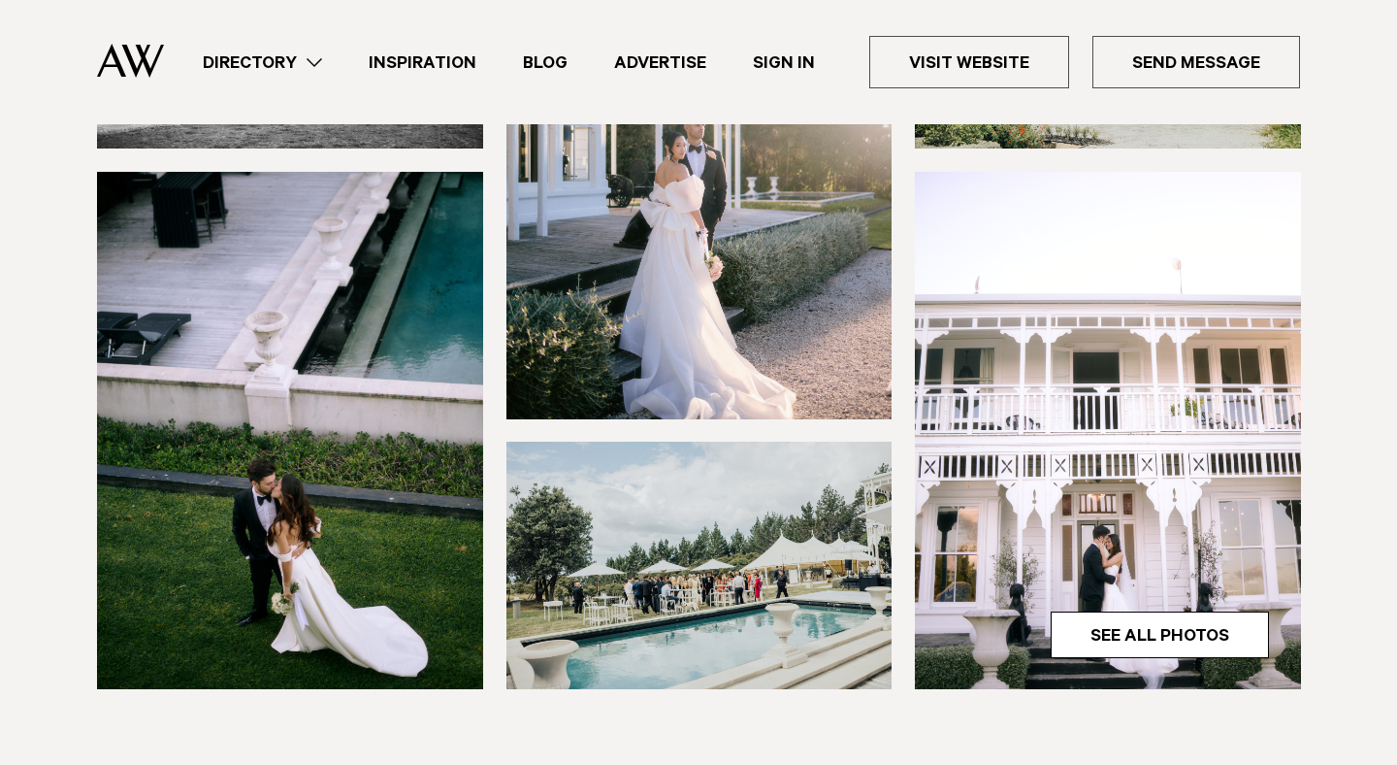
scroll to position [439, 0]
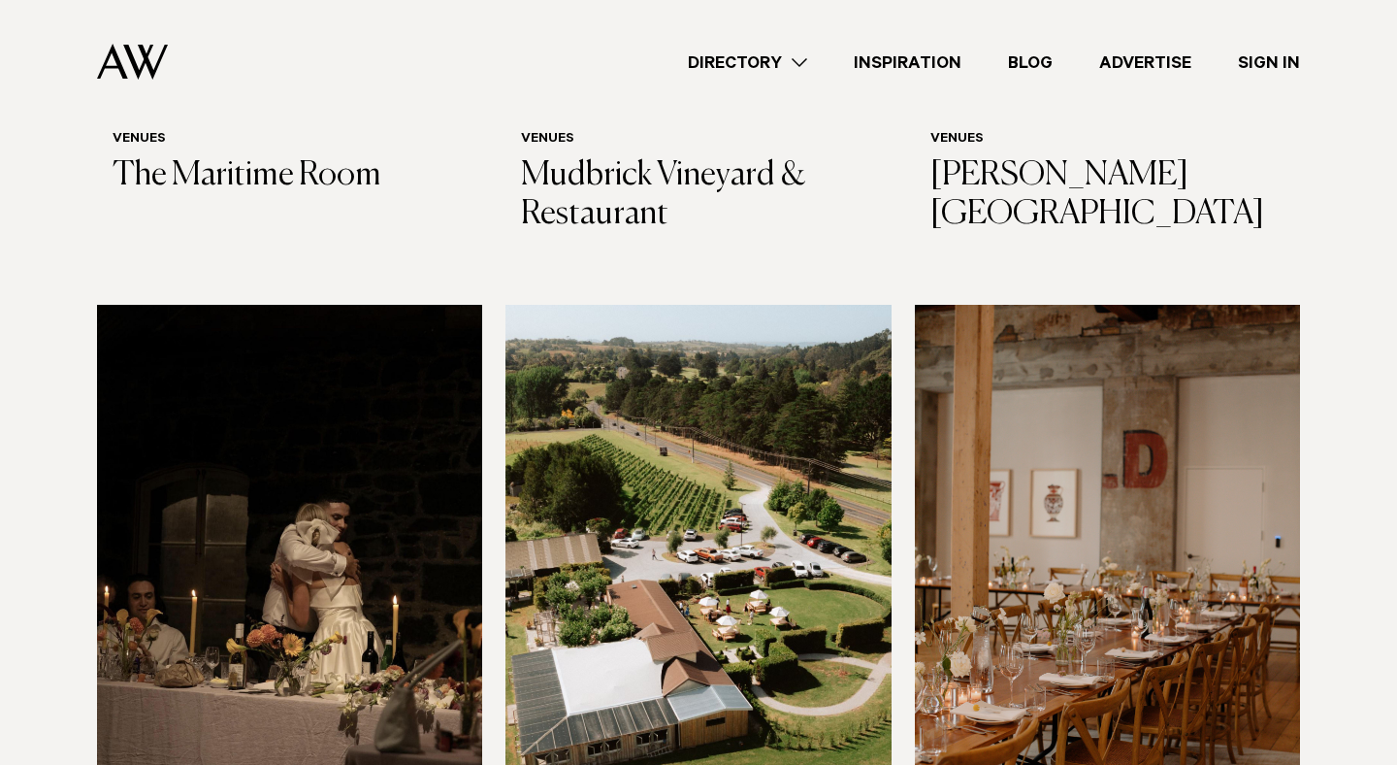
scroll to position [9427, 0]
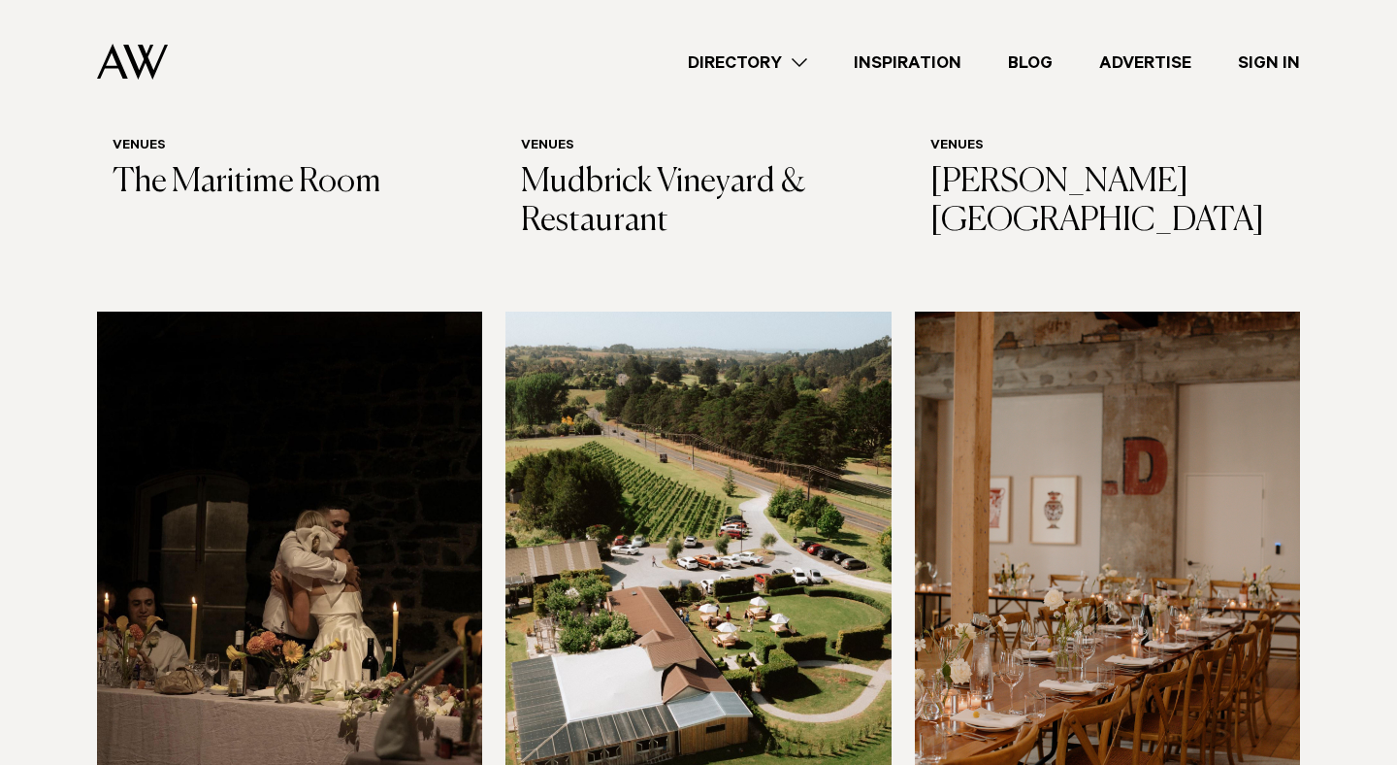
click at [798, 488] on img at bounding box center [698, 570] width 385 height 517
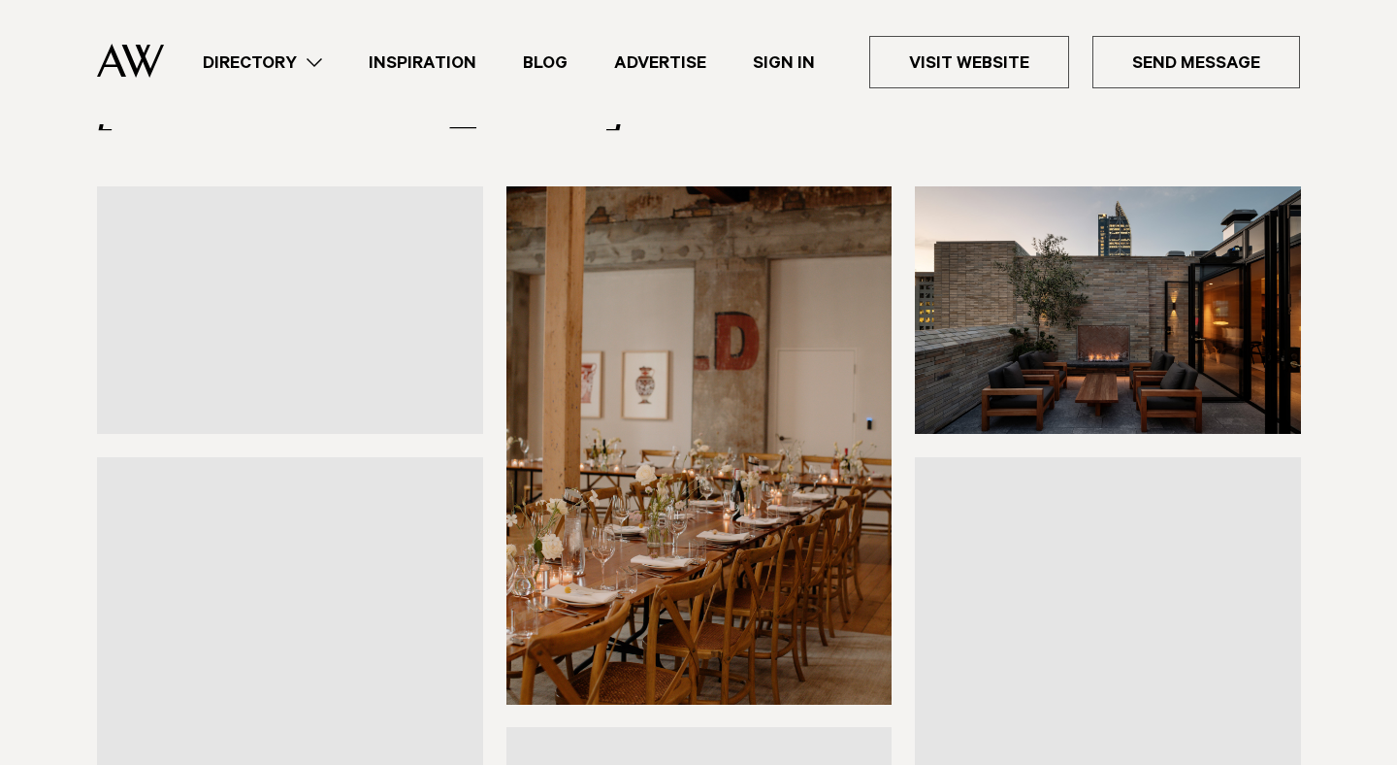
scroll to position [223, 0]
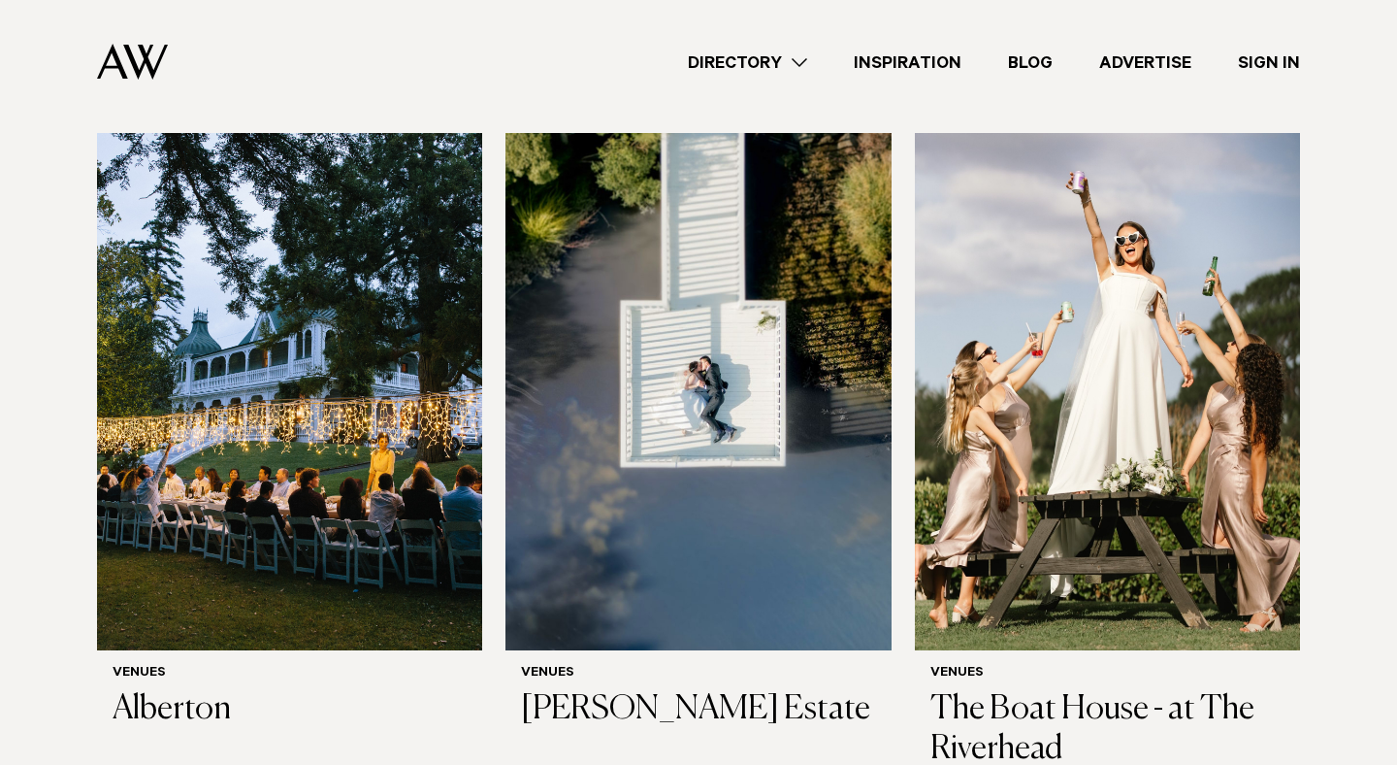
scroll to position [4069, 0]
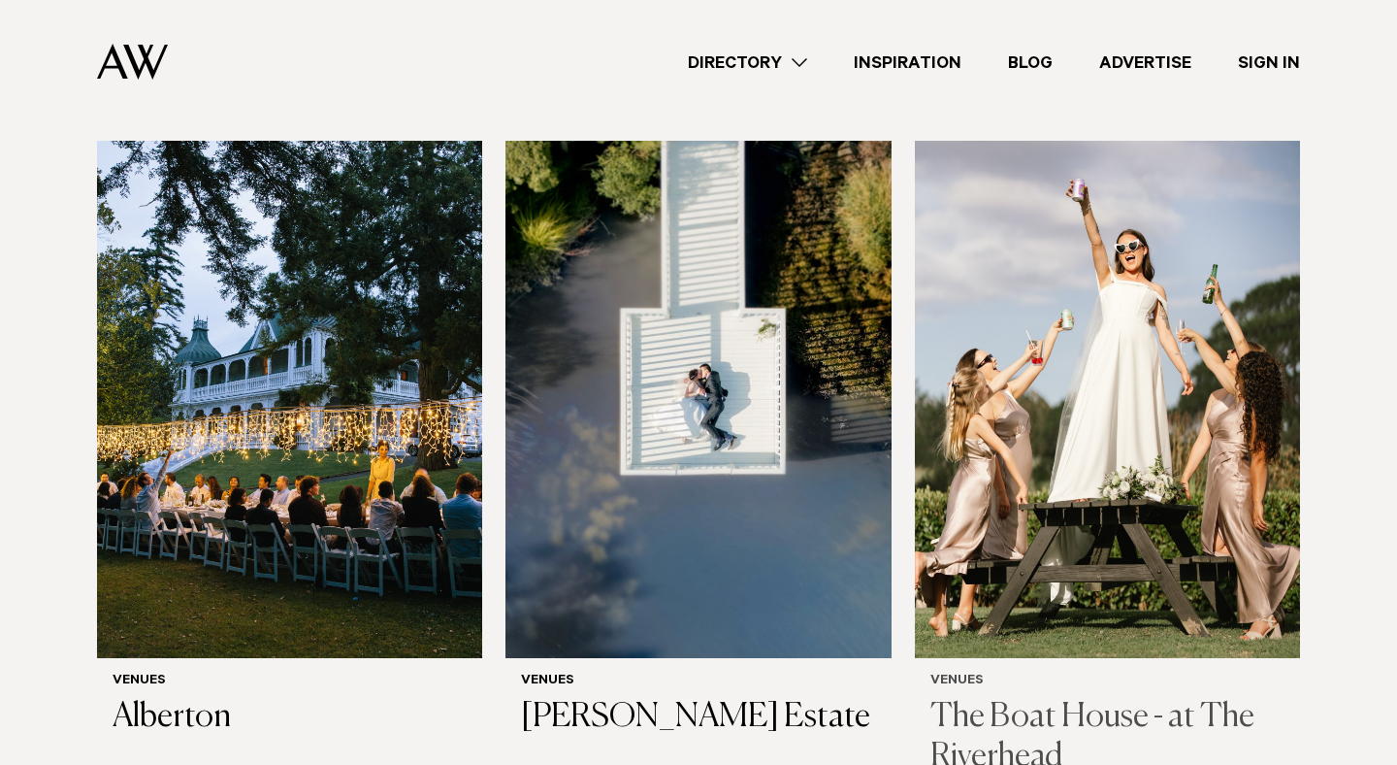
click at [1072, 401] on img at bounding box center [1107, 399] width 385 height 517
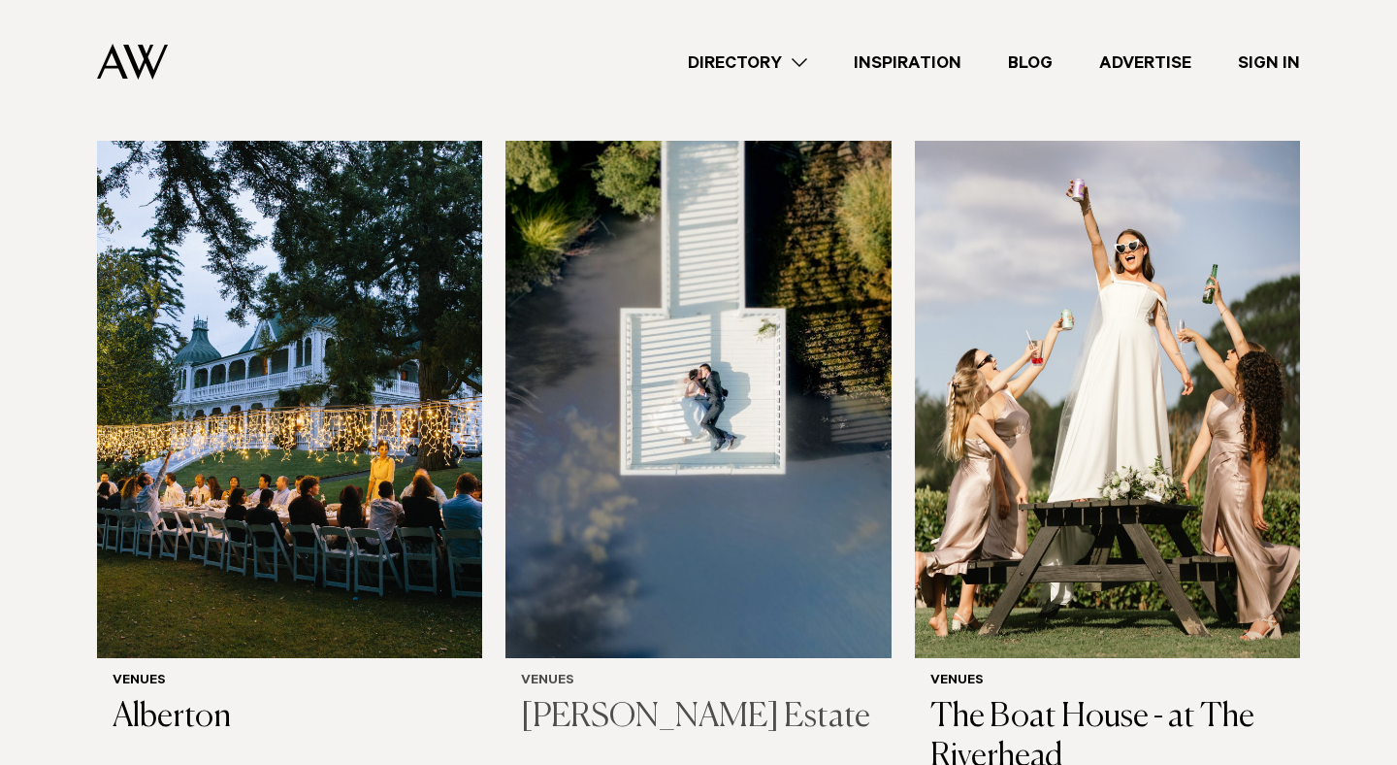
click at [761, 359] on img at bounding box center [698, 399] width 385 height 517
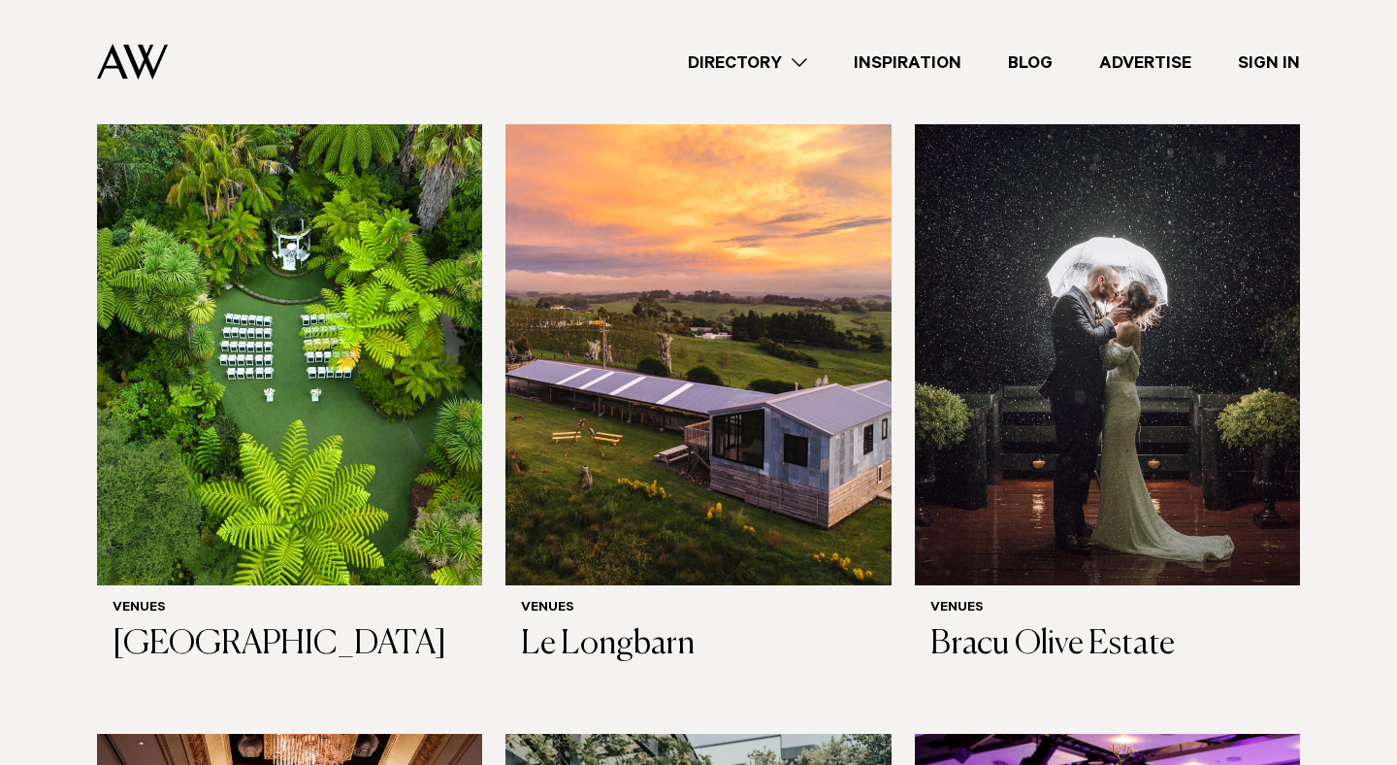
scroll to position [2000, 0]
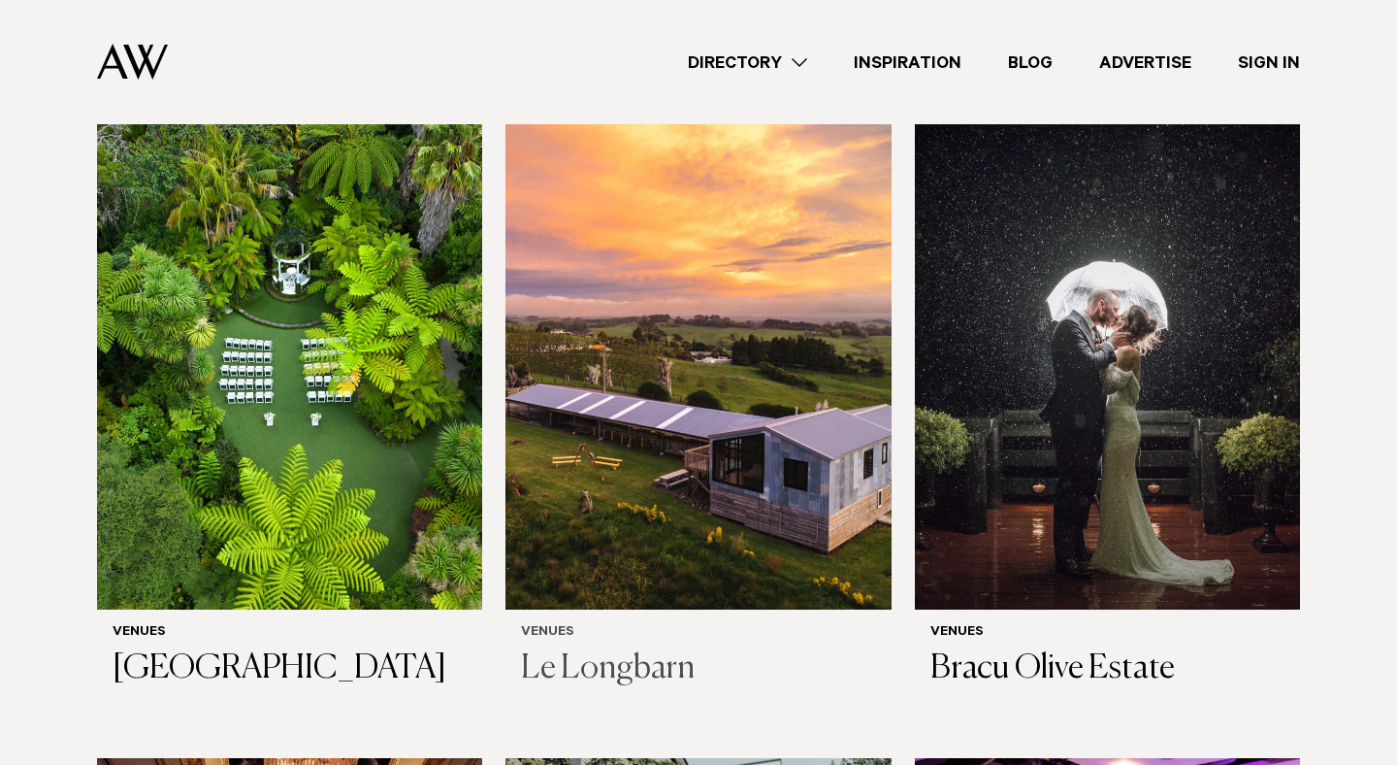
click at [635, 349] on img at bounding box center [698, 350] width 385 height 517
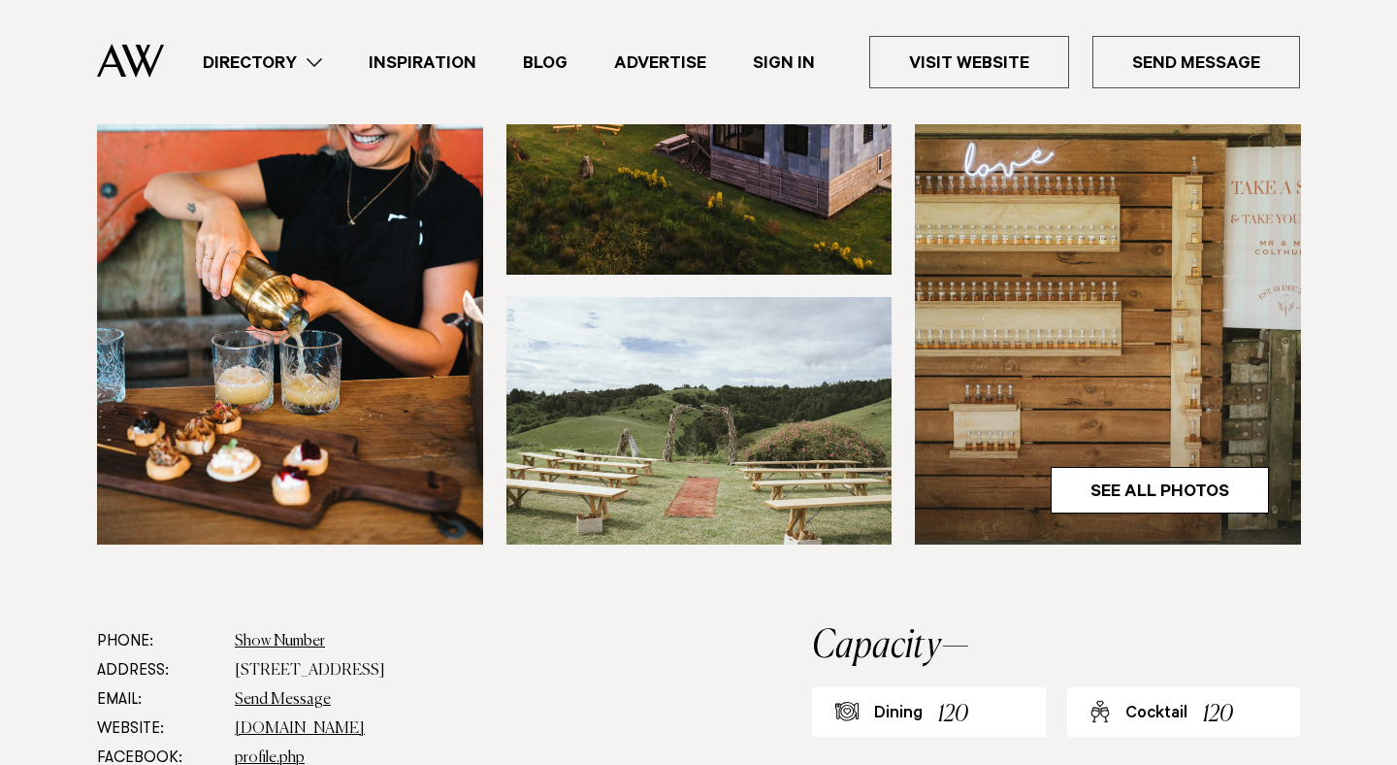
scroll to position [156, 0]
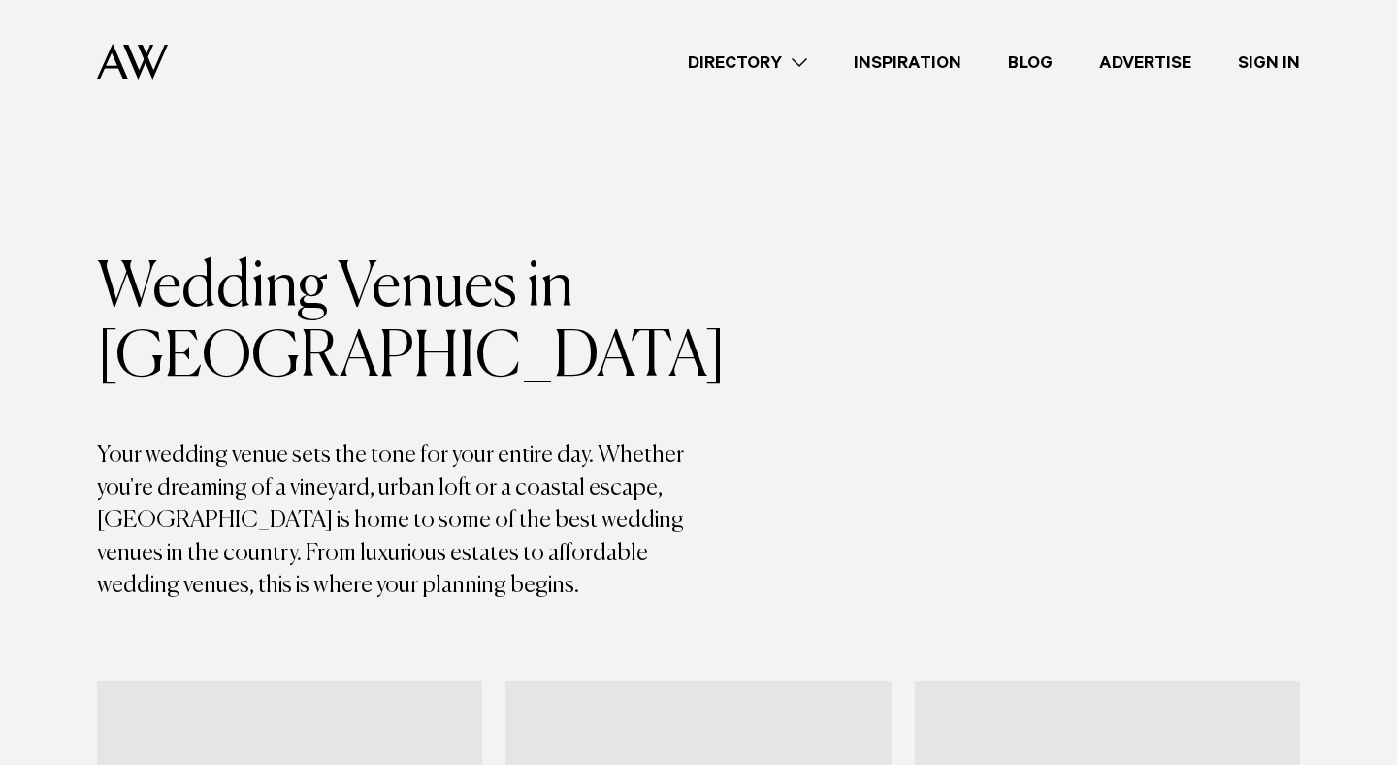
scroll to position [2000, 0]
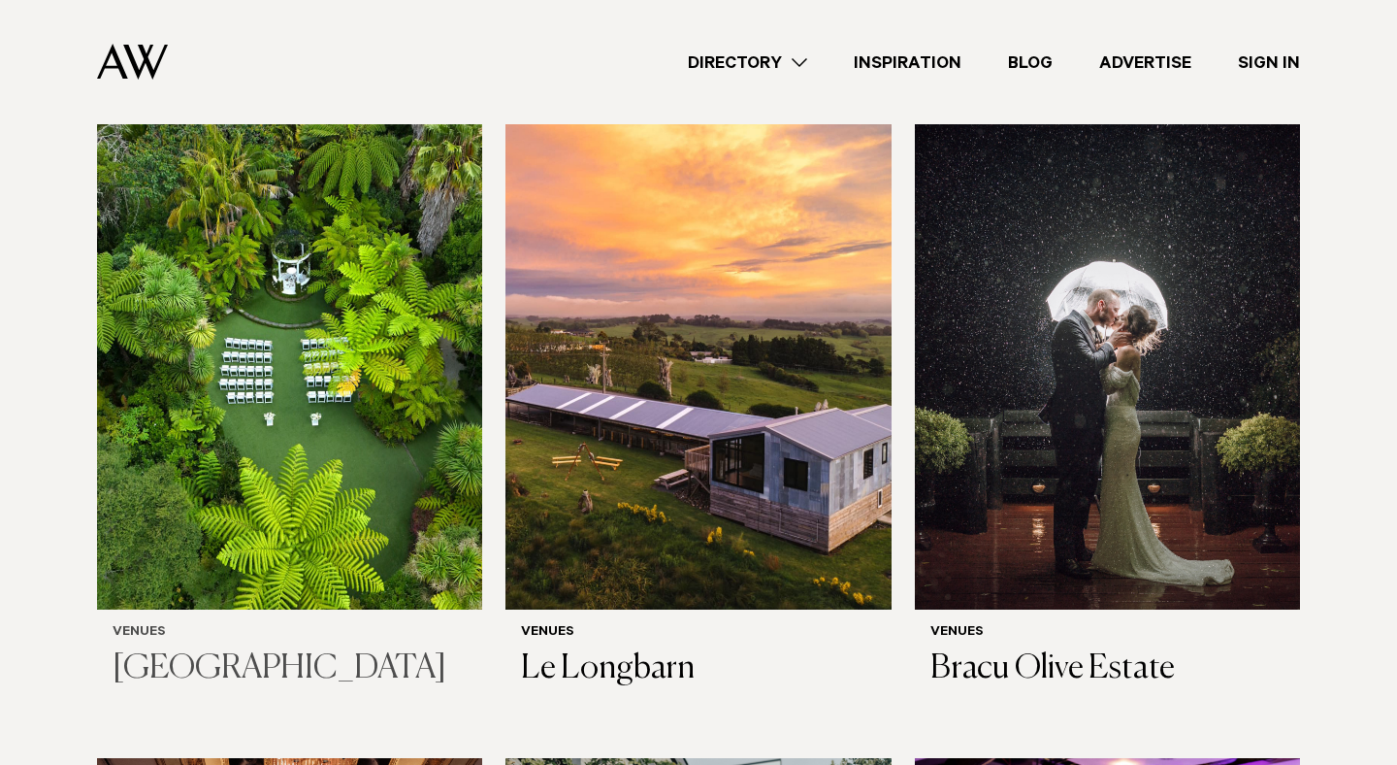
click at [397, 330] on img at bounding box center [289, 350] width 385 height 517
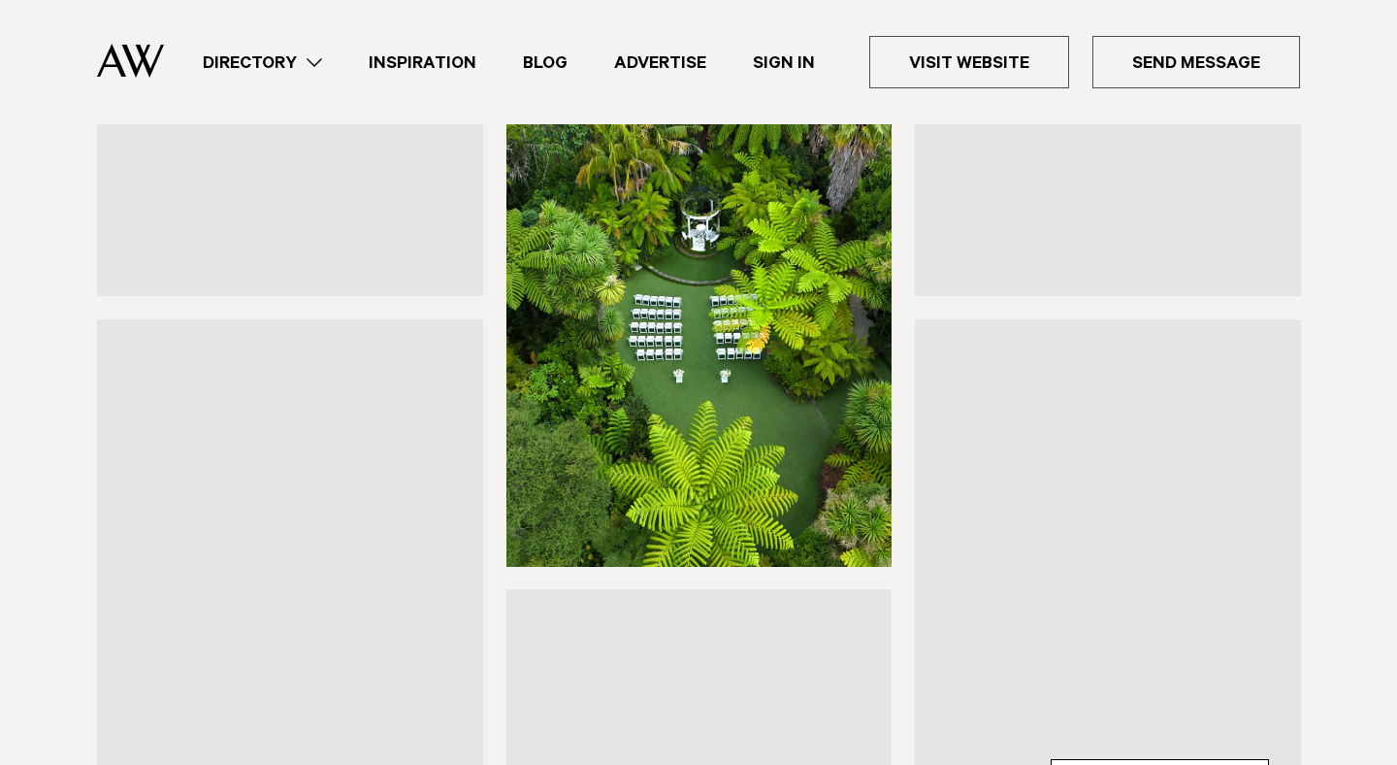
scroll to position [272, 0]
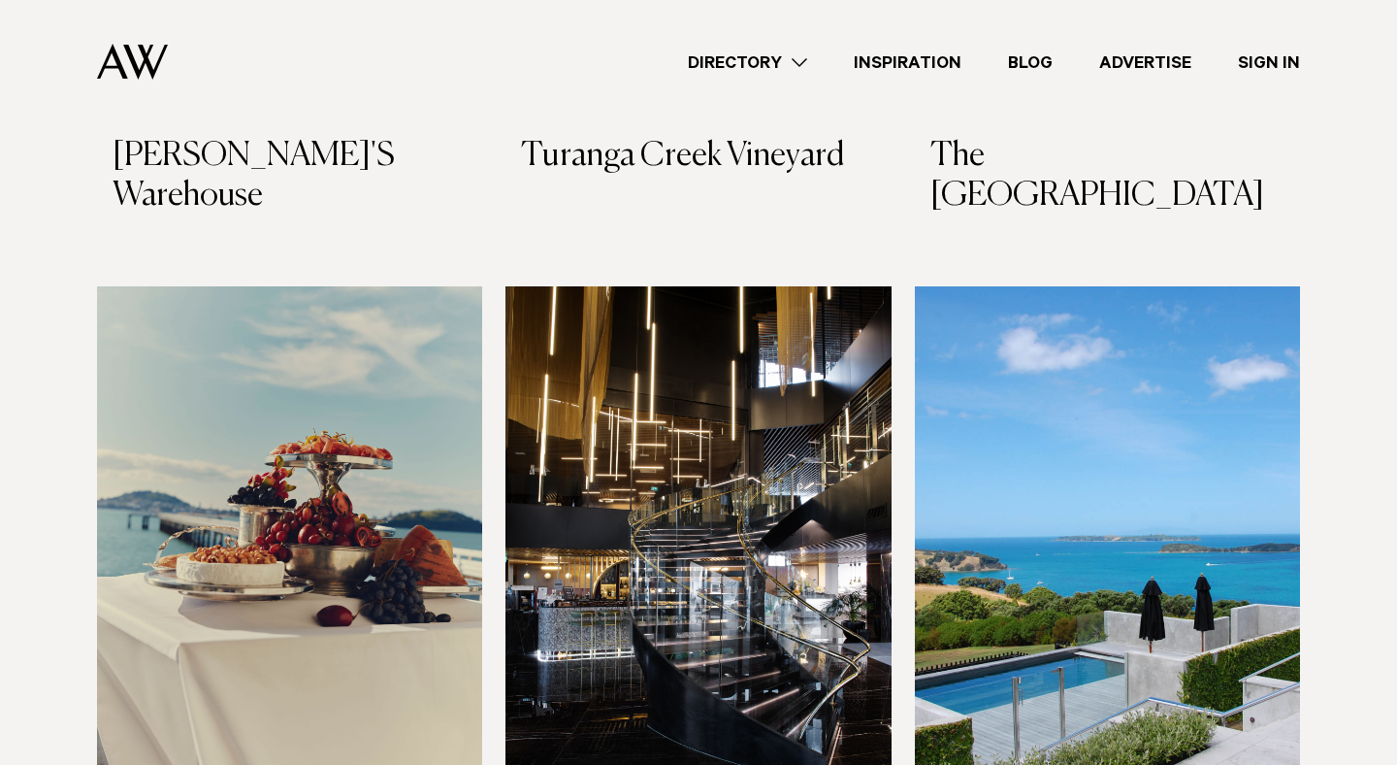
scroll to position [10181, 0]
